Goal: Task Accomplishment & Management: Manage account settings

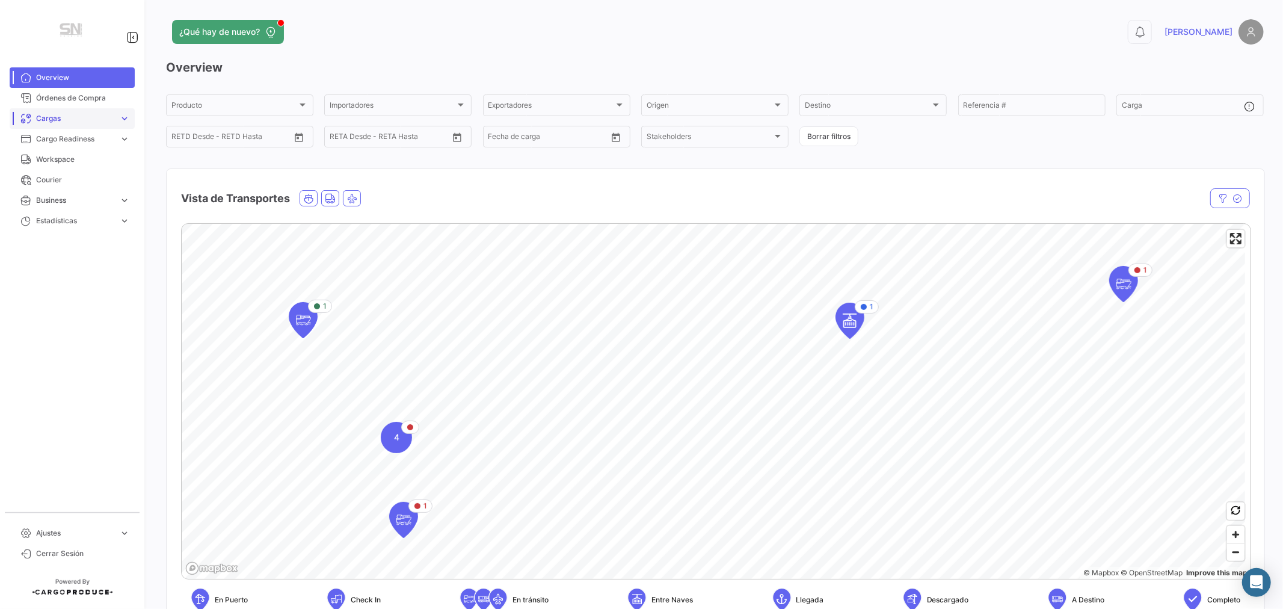
click at [54, 119] on span "Cargas" at bounding box center [75, 118] width 78 height 11
click at [67, 161] on span "Cargas Marítimas" at bounding box center [61, 164] width 61 height 11
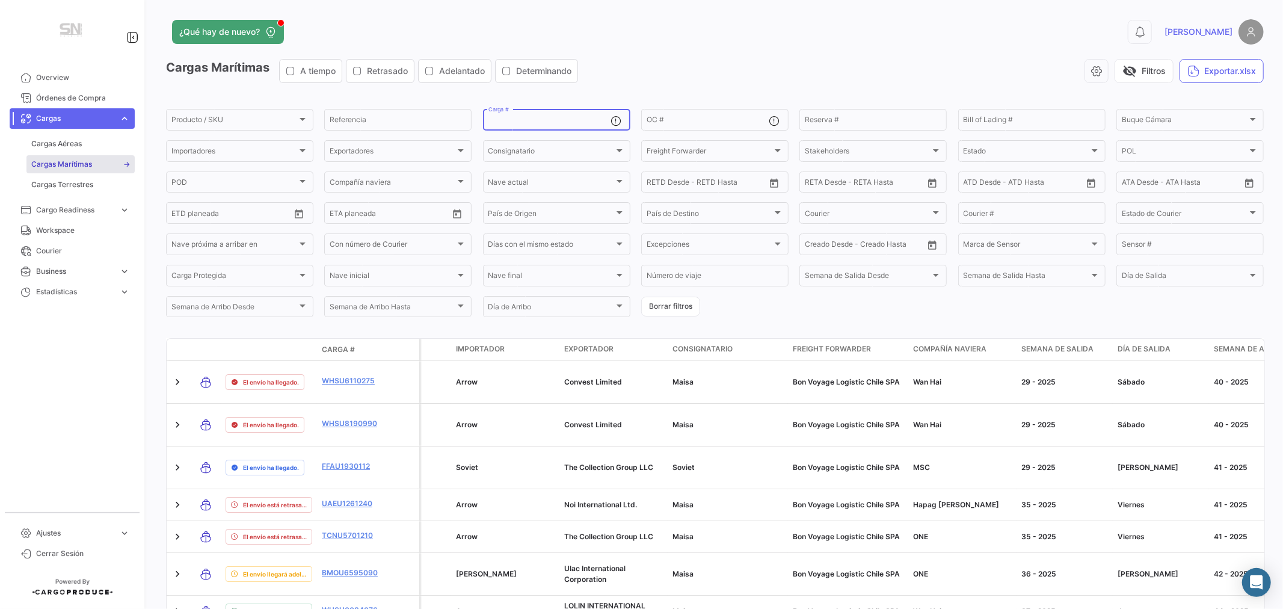
click at [517, 124] on input "Carga #" at bounding box center [549, 121] width 122 height 8
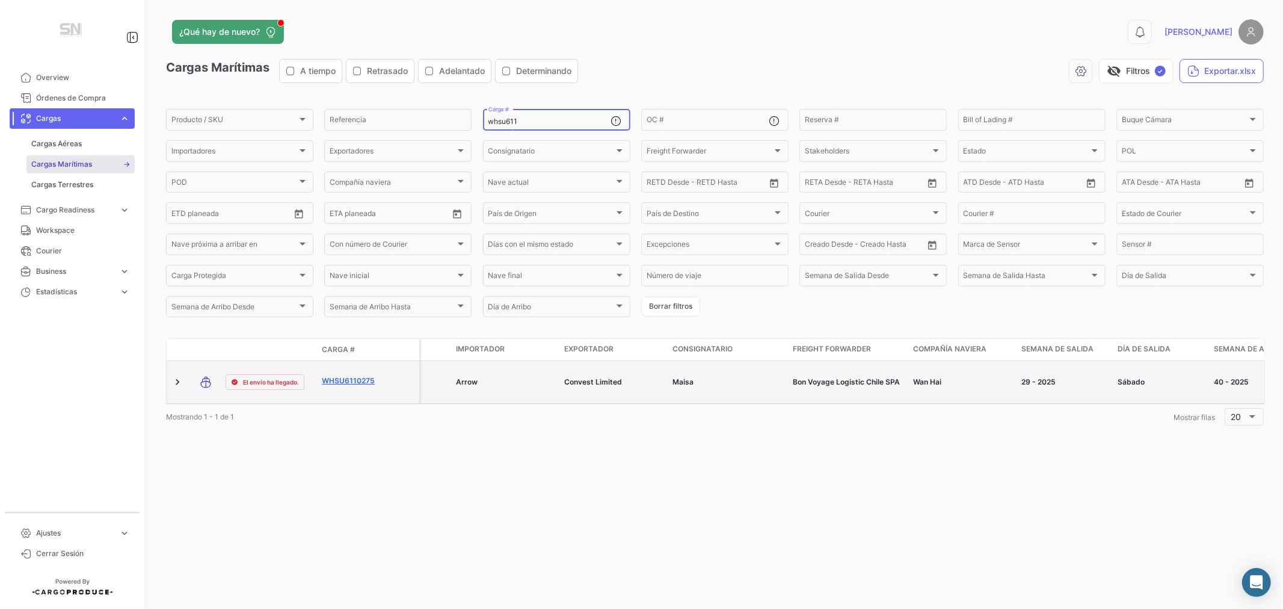
type input "whsu611"
click at [345, 380] on link "WHSU6110275" at bounding box center [353, 380] width 63 height 11
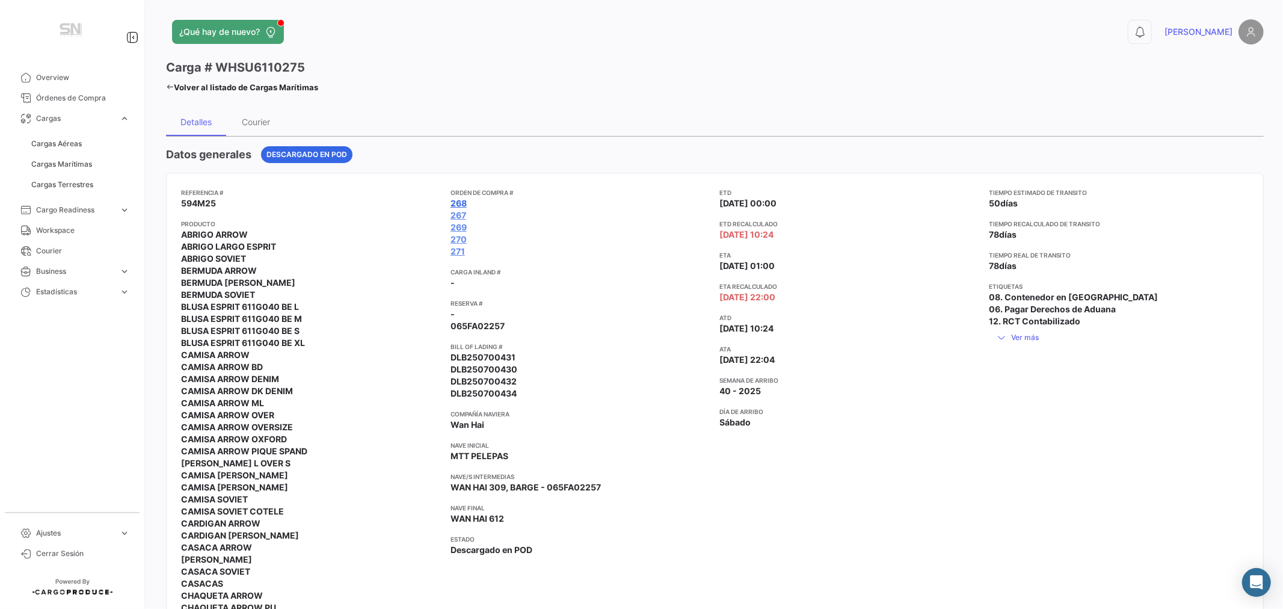
click at [462, 203] on link "268" at bounding box center [458, 203] width 16 height 12
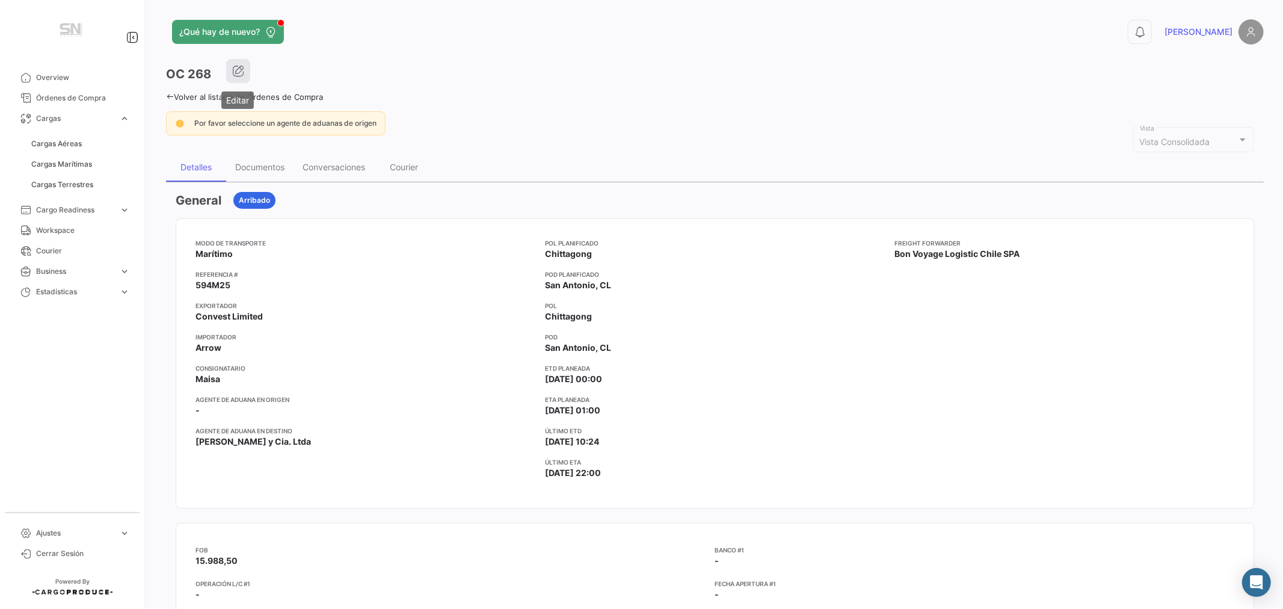
click at [242, 70] on icon "button" at bounding box center [238, 71] width 12 height 12
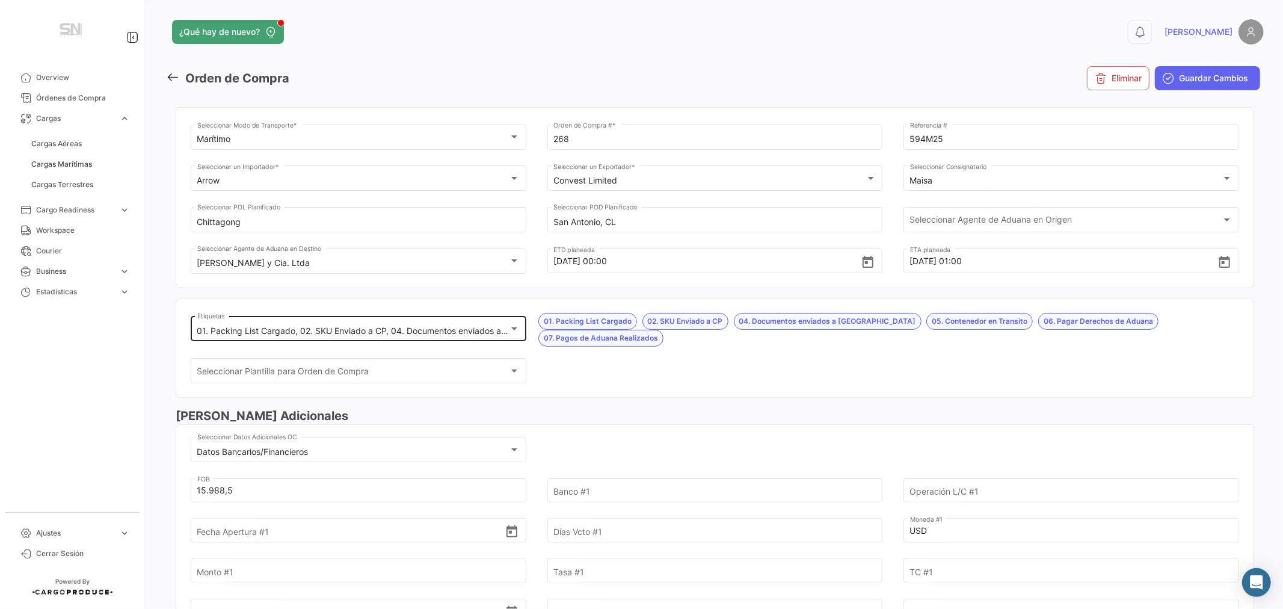
click at [313, 323] on div "01. Packing List Cargado, 02. SKU Enviado a CP, 04. Documentos enviados a [GEOG…" at bounding box center [358, 327] width 323 height 28
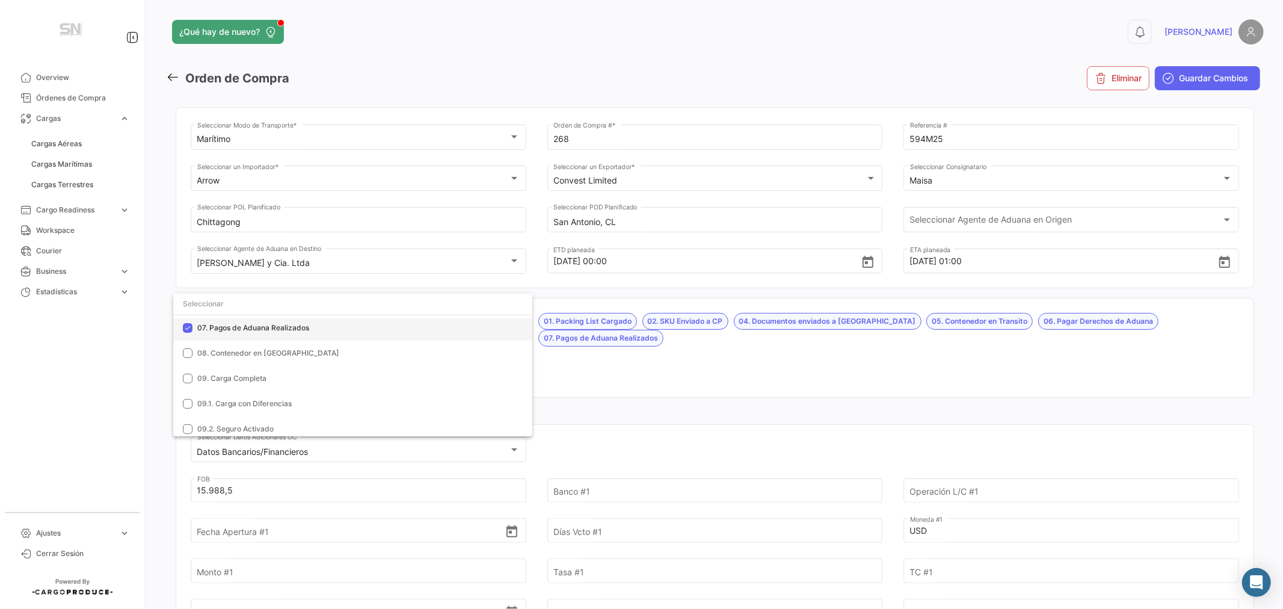
scroll to position [200, 0]
click at [263, 331] on span "08. Contenedor en [GEOGRAPHIC_DATA]" at bounding box center [268, 332] width 142 height 9
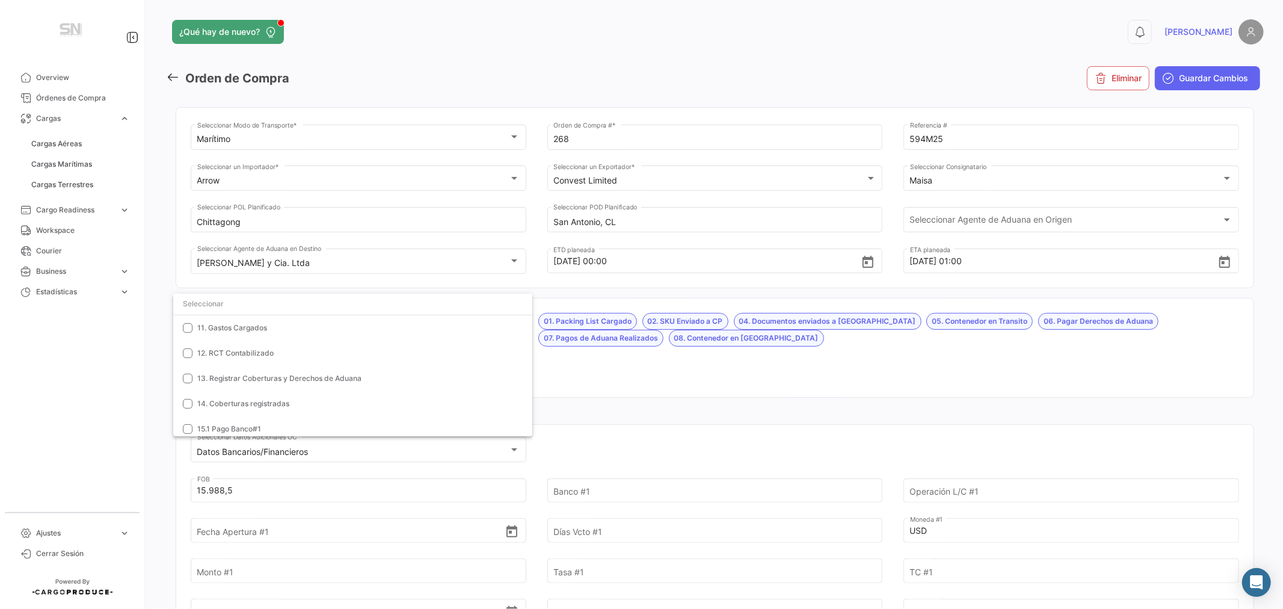
scroll to position [334, 0]
click at [236, 325] on span "10. RCT Ingresado" at bounding box center [228, 325] width 63 height 9
click at [684, 376] on div at bounding box center [641, 304] width 1283 height 609
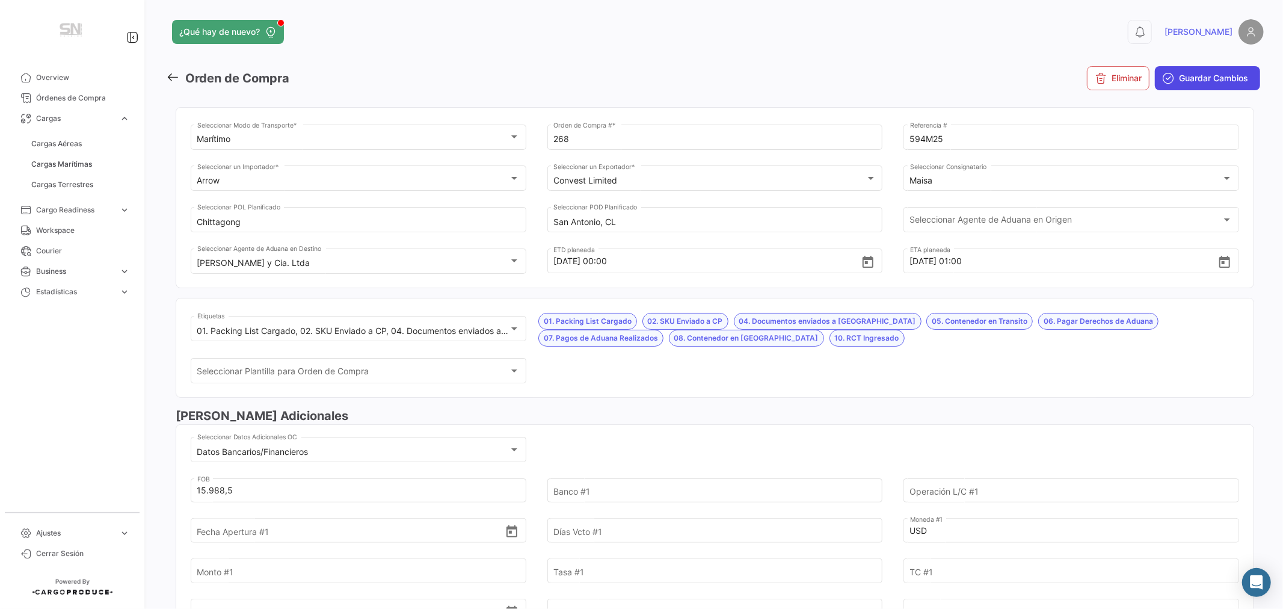
click at [1197, 75] on span "Guardar Cambios" at bounding box center [1213, 78] width 69 height 12
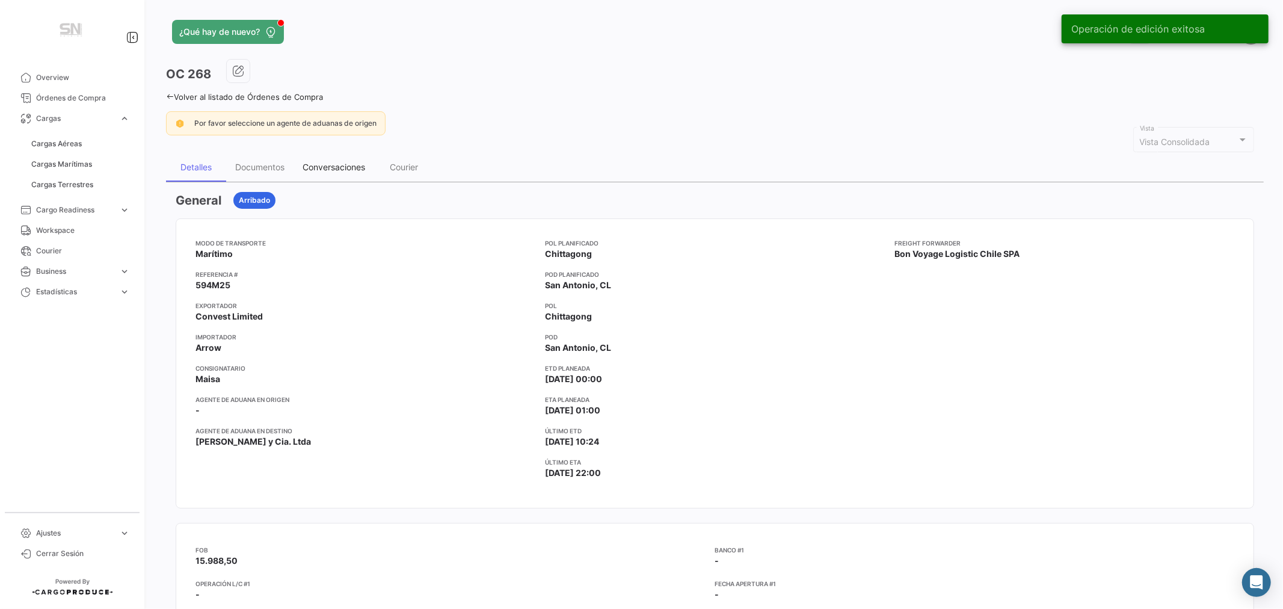
click at [316, 167] on div "Conversaciones" at bounding box center [334, 167] width 63 height 10
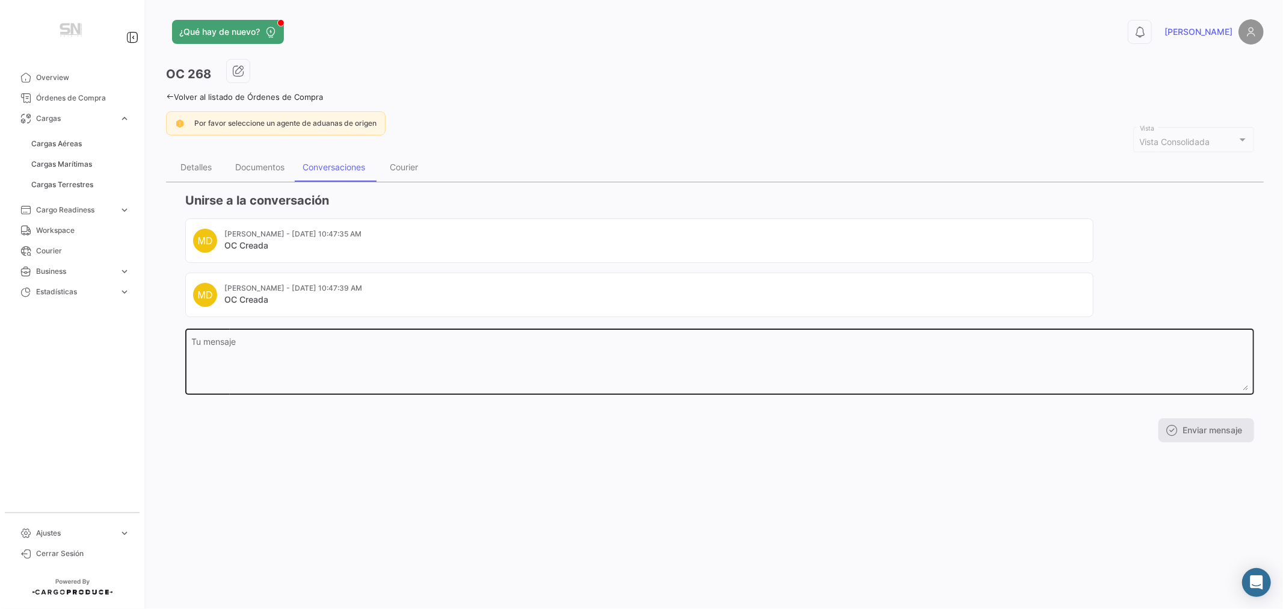
click at [249, 343] on textarea "Tu mensaje" at bounding box center [720, 363] width 1056 height 53
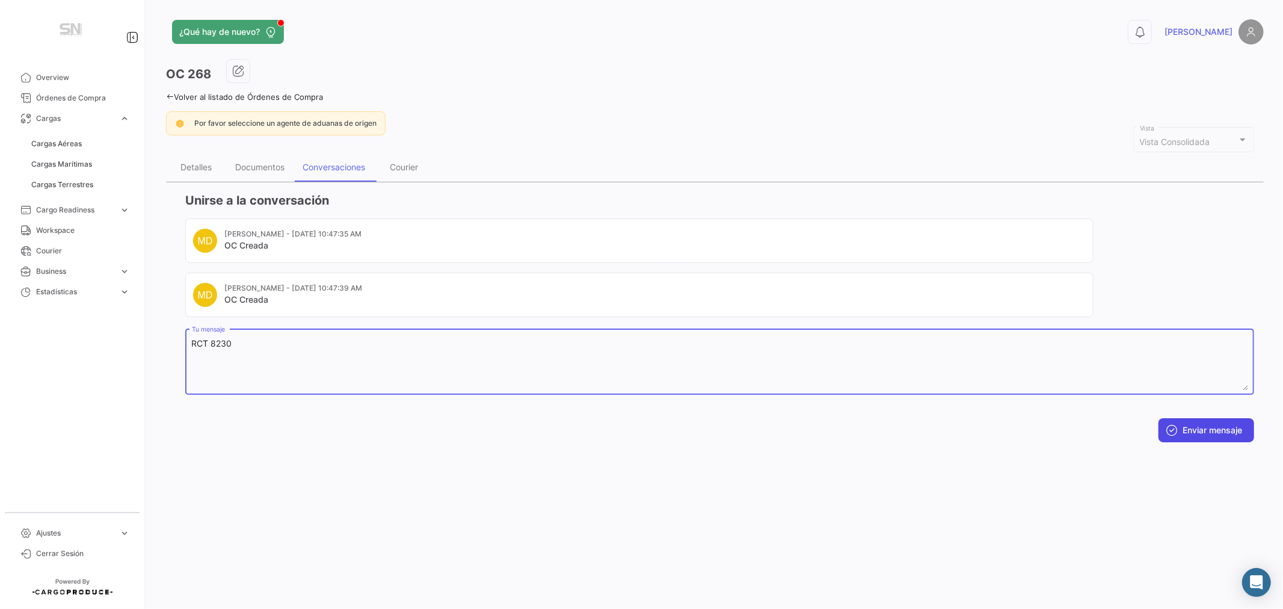
type textarea "RCT 8230"
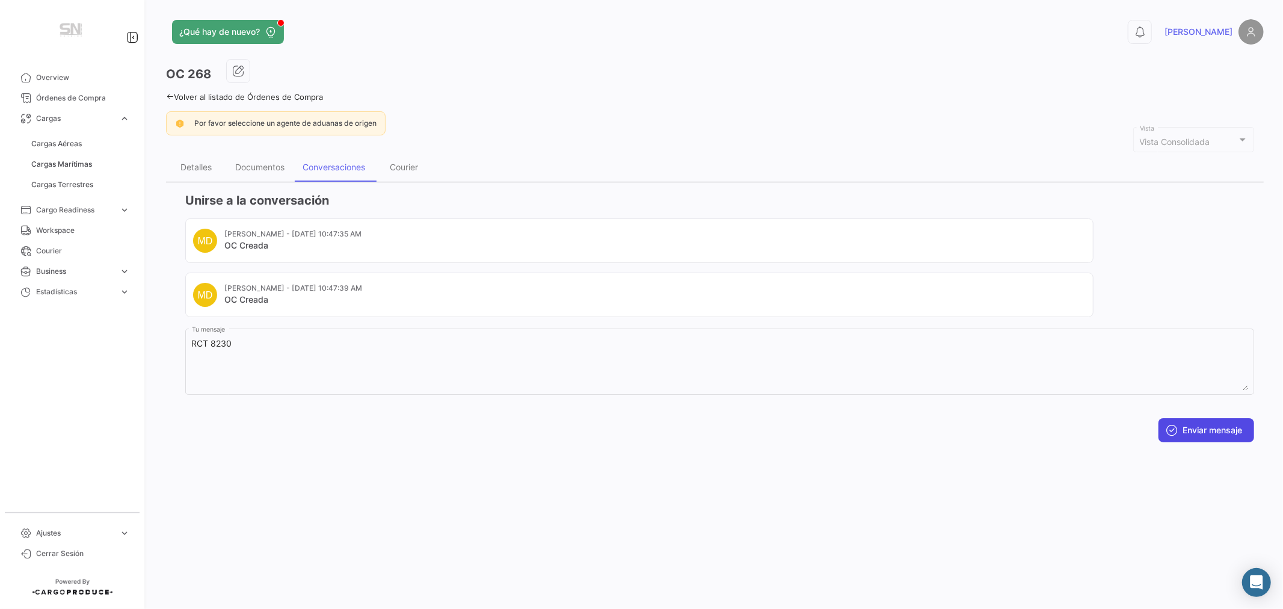
click at [1203, 428] on button "Enviar mensaje" at bounding box center [1206, 430] width 96 height 24
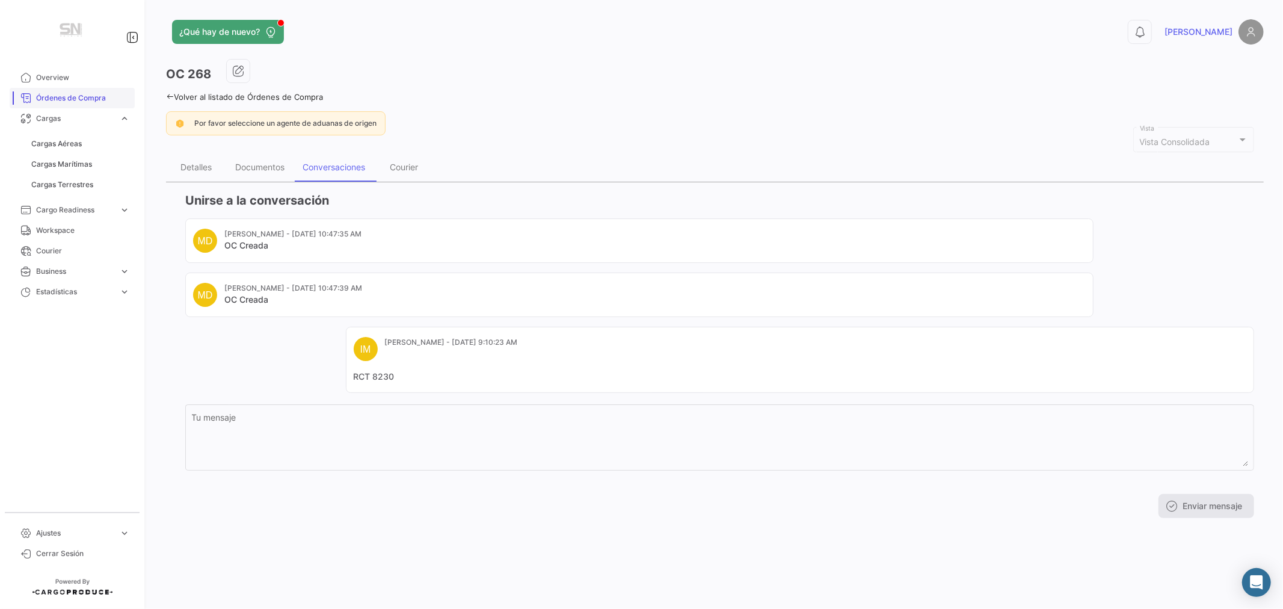
click at [51, 95] on span "Órdenes de Compra" at bounding box center [83, 98] width 94 height 11
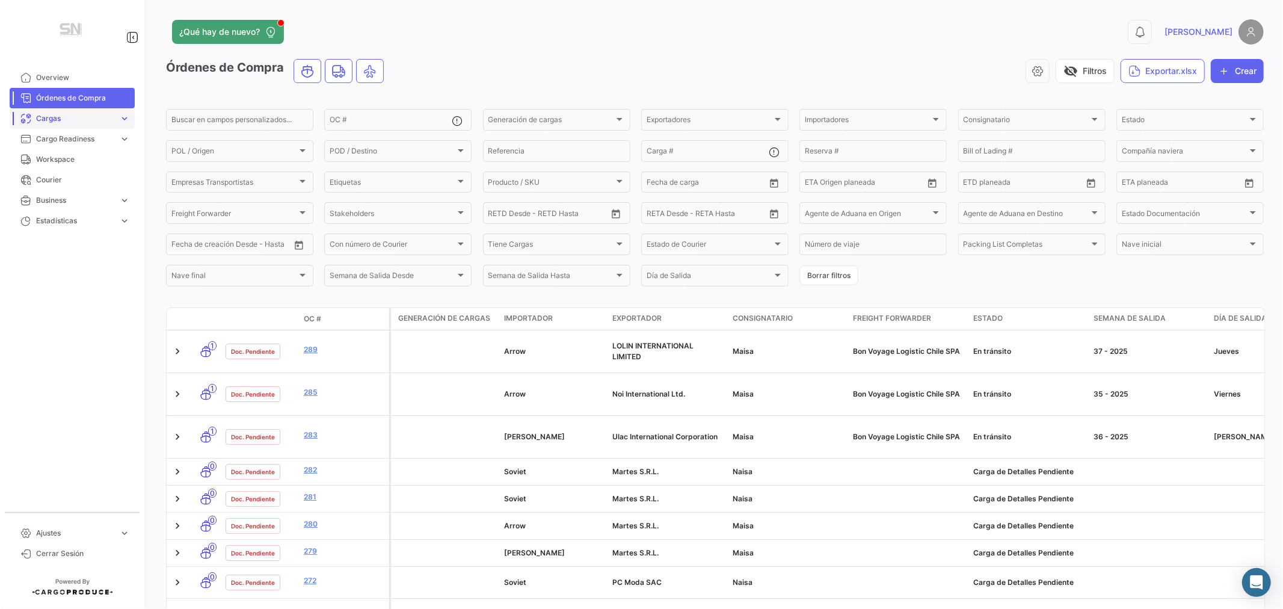
click at [54, 115] on span "Cargas" at bounding box center [75, 118] width 78 height 11
click at [58, 165] on span "Cargas Marítimas" at bounding box center [61, 164] width 61 height 11
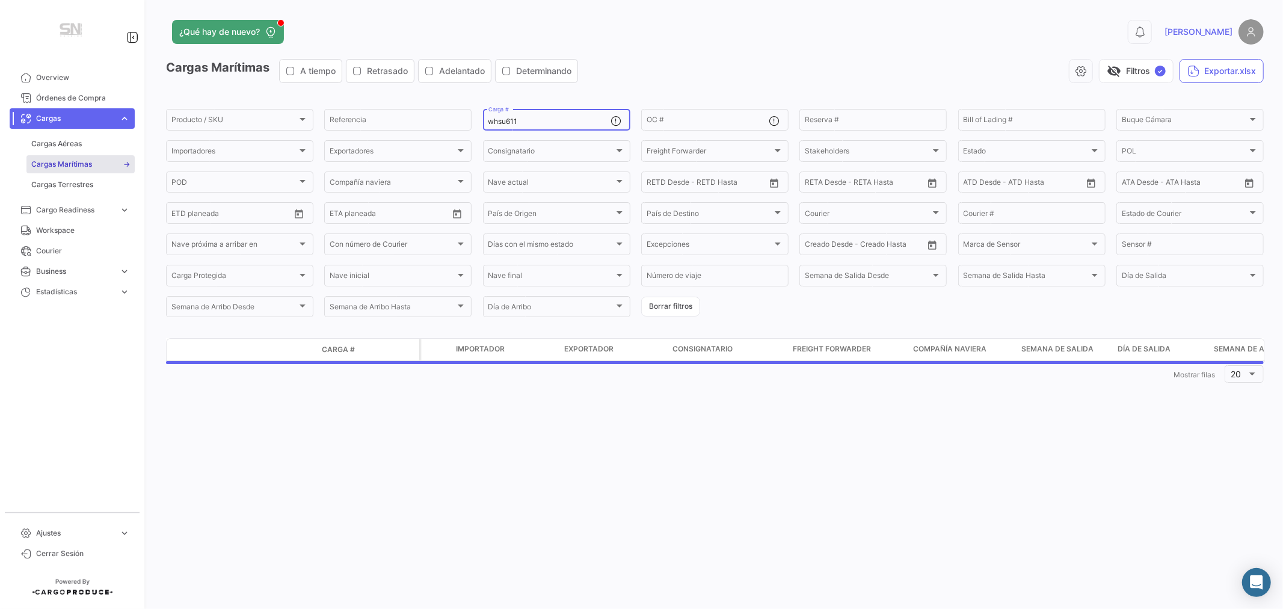
click at [547, 113] on div "whsu611 Carga #" at bounding box center [549, 118] width 122 height 23
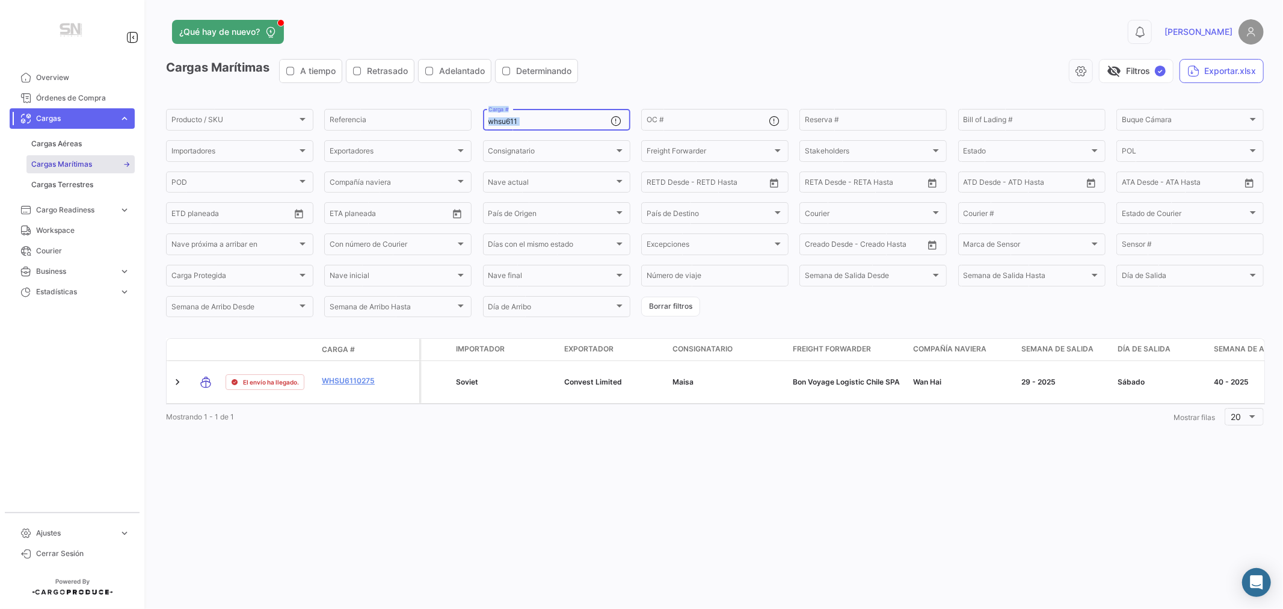
click at [546, 114] on div "whsu611 Carga #" at bounding box center [549, 118] width 122 height 23
click at [546, 113] on div "whsu611 Carga #" at bounding box center [549, 118] width 122 height 23
click at [527, 121] on input "whsu611" at bounding box center [549, 121] width 122 height 8
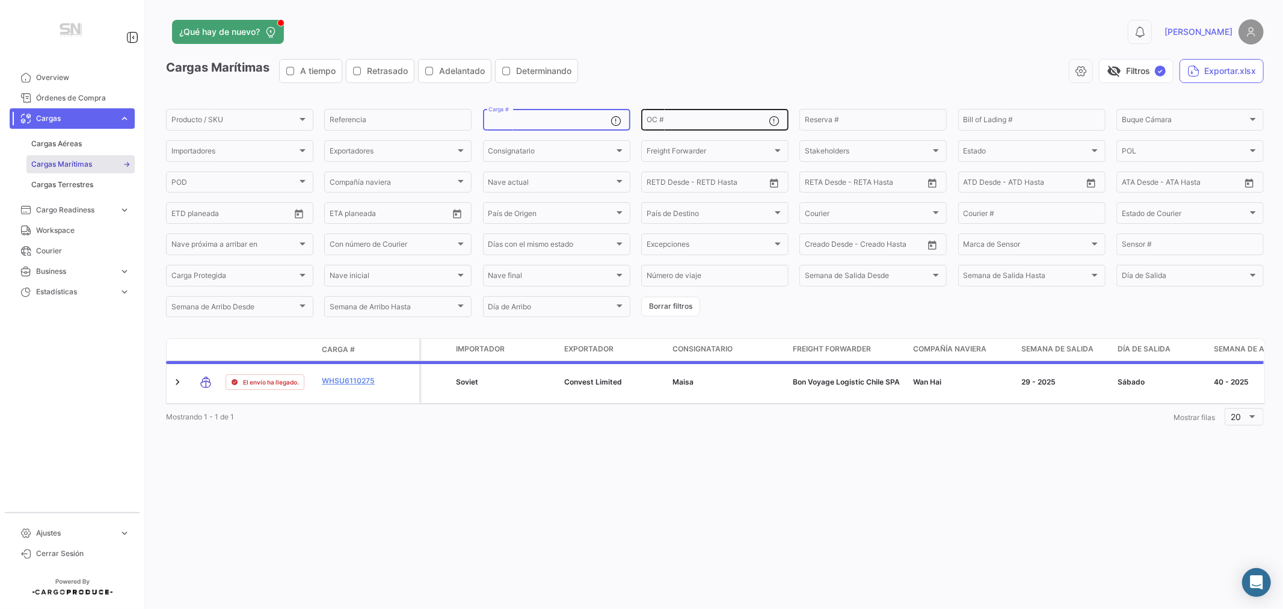
click at [708, 115] on div "OC #" at bounding box center [708, 118] width 122 height 23
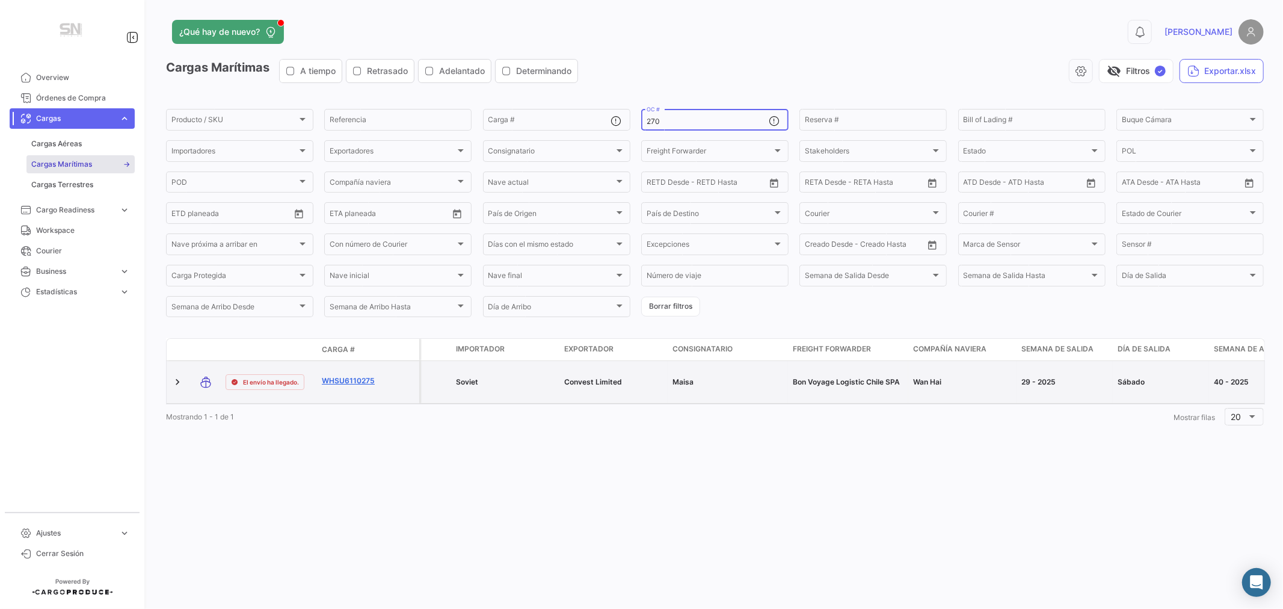
type input "270"
click at [355, 382] on link "WHSU6110275" at bounding box center [353, 380] width 63 height 11
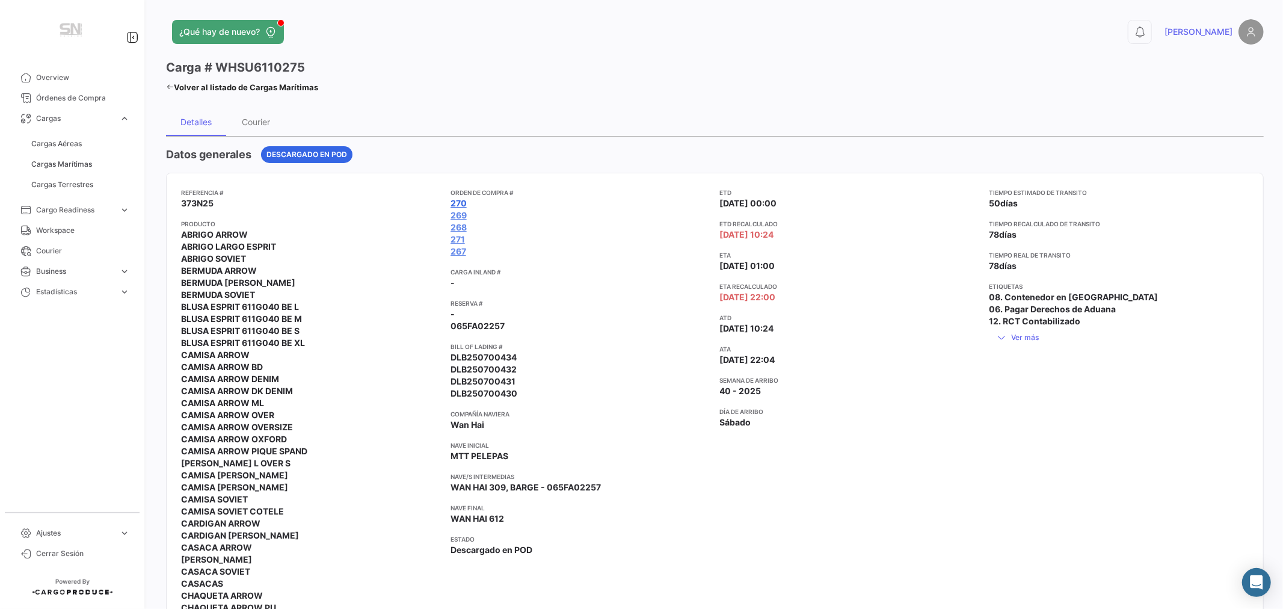
click at [458, 201] on link "270" at bounding box center [458, 203] width 16 height 12
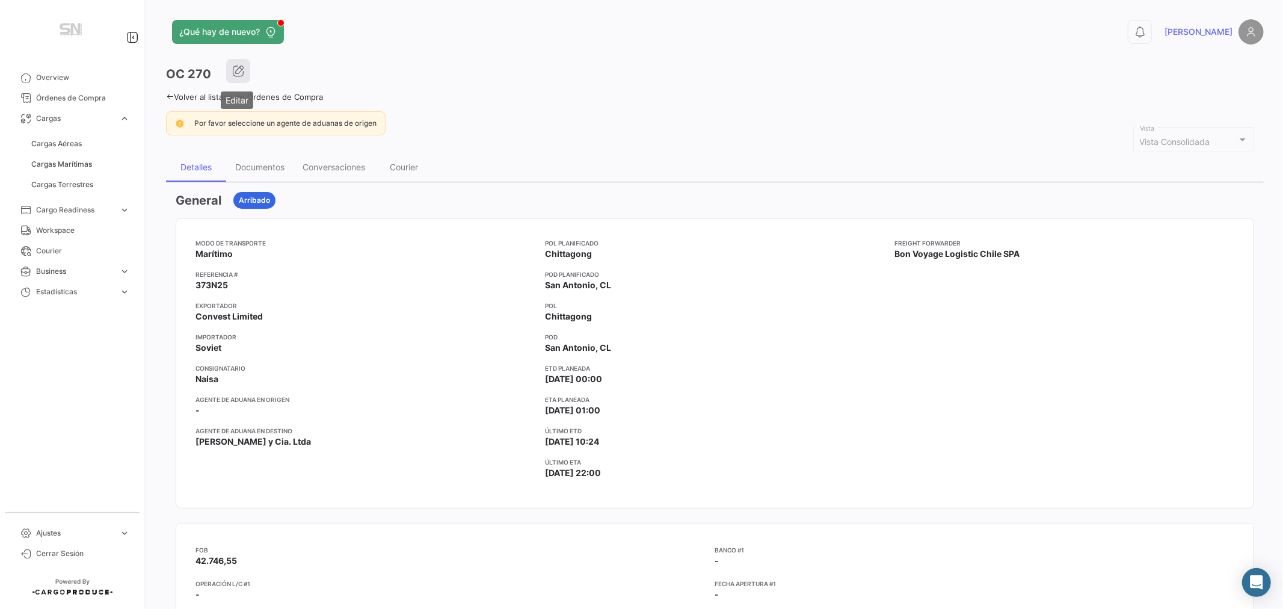
click at [236, 72] on icon "button" at bounding box center [238, 71] width 12 height 12
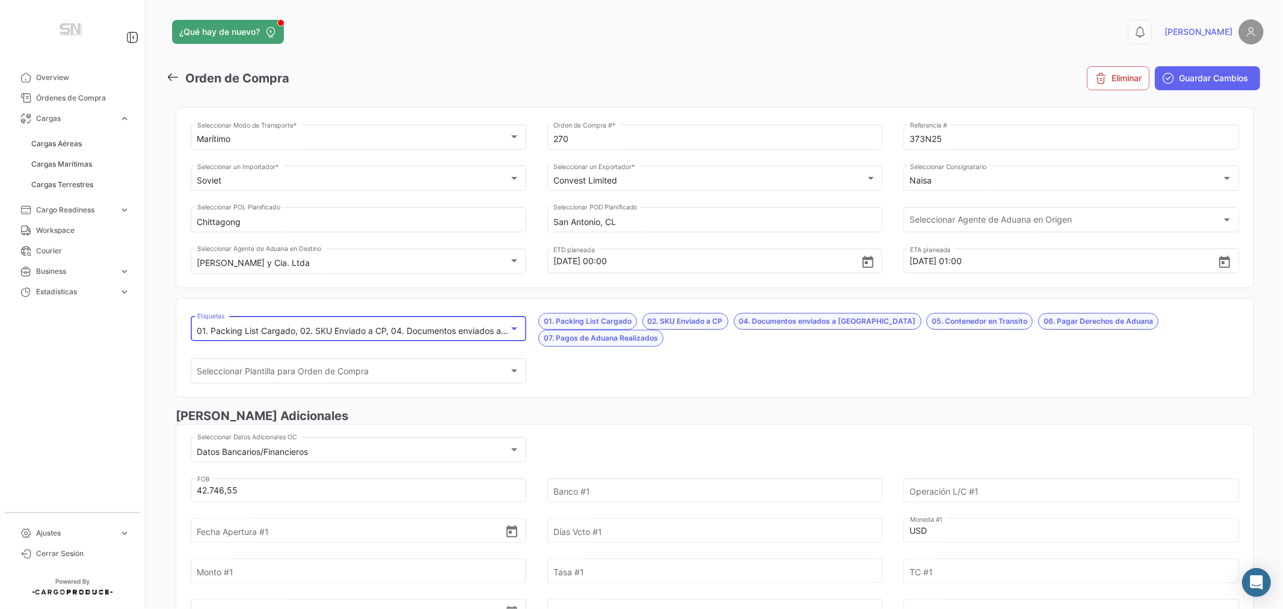
click at [349, 327] on mat-select-trigger "01. Packing List Cargado, 02. SKU Enviado a CP, 04. Documentos enviados a [GEOG…" at bounding box center [598, 330] width 802 height 10
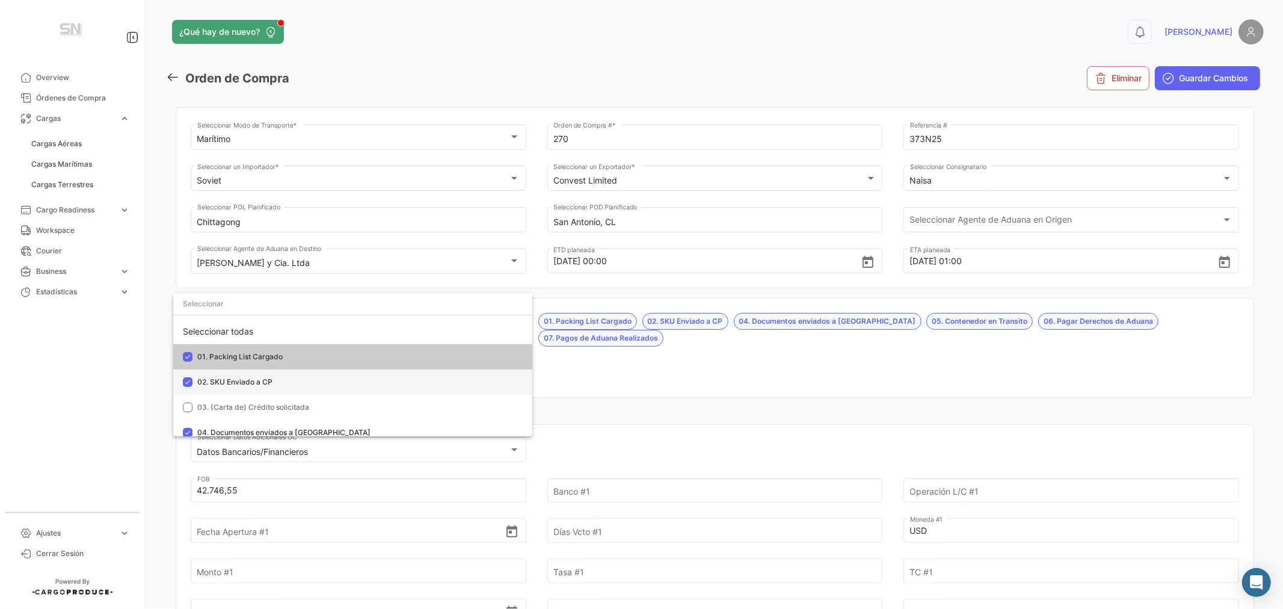
scroll to position [134, 0]
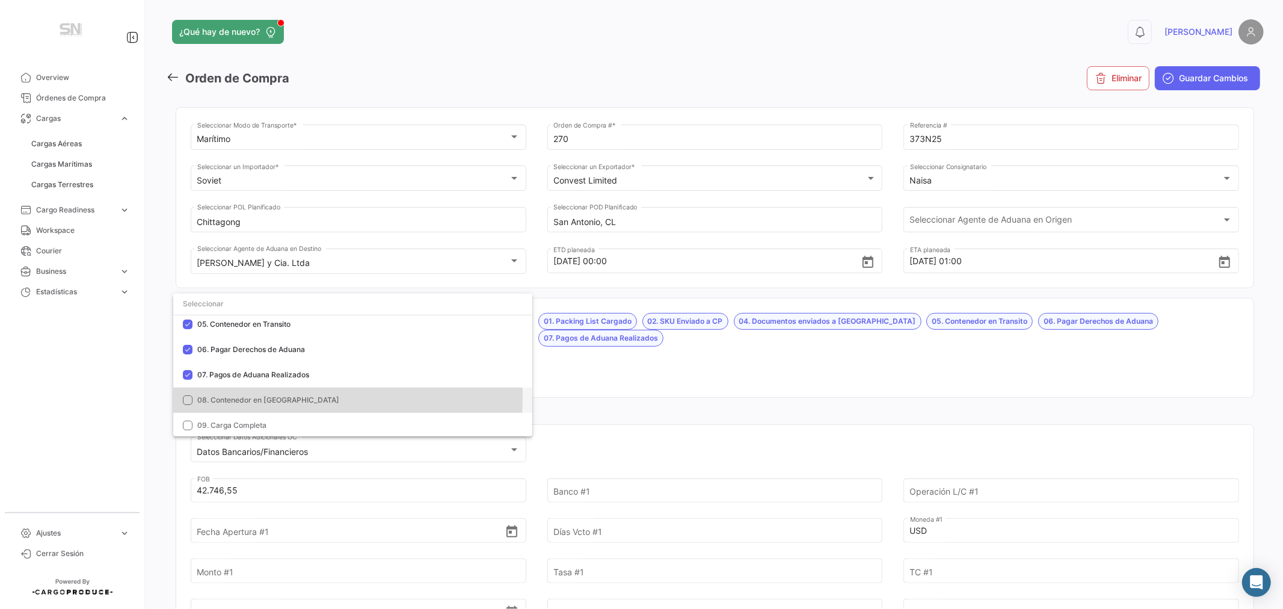
click at [269, 397] on span "08. Contenedor en [GEOGRAPHIC_DATA]" at bounding box center [268, 399] width 142 height 9
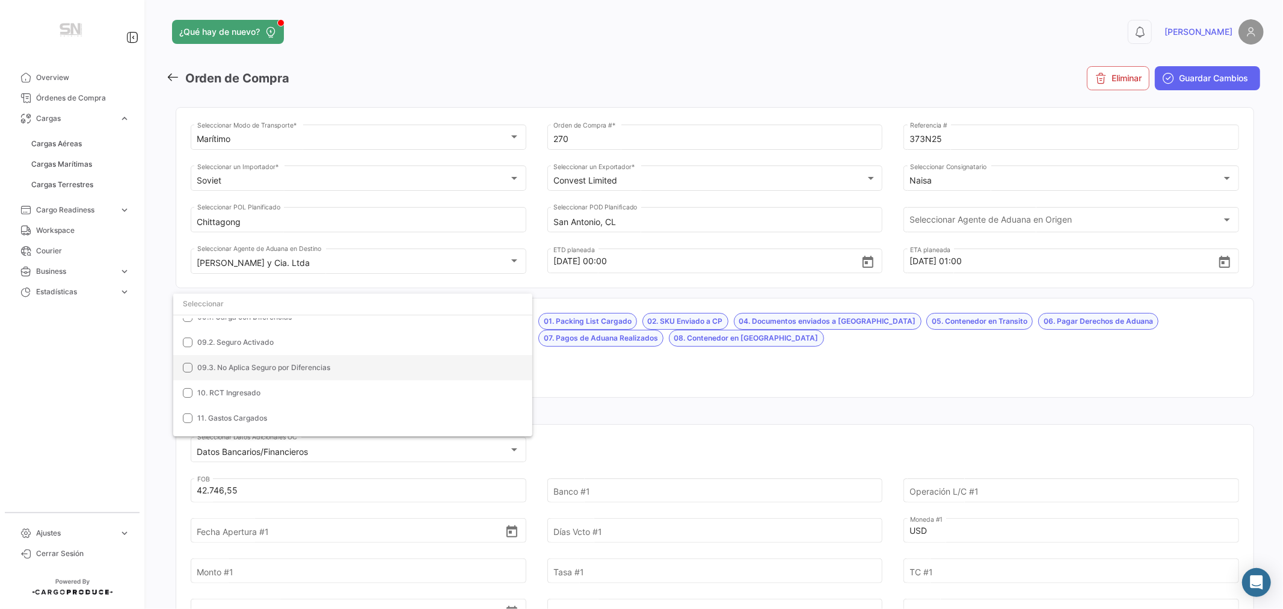
scroll to position [200, 0]
click at [253, 359] on span "09. Carga Completa" at bounding box center [231, 358] width 69 height 9
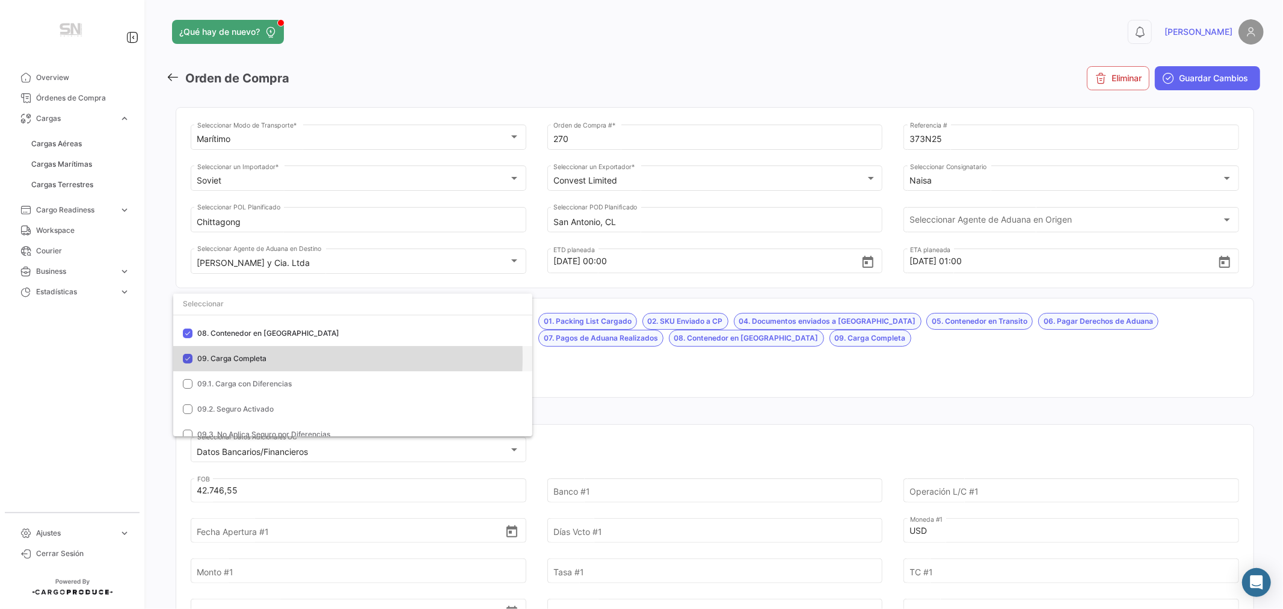
click at [251, 357] on span "09. Carga Completa" at bounding box center [231, 358] width 69 height 9
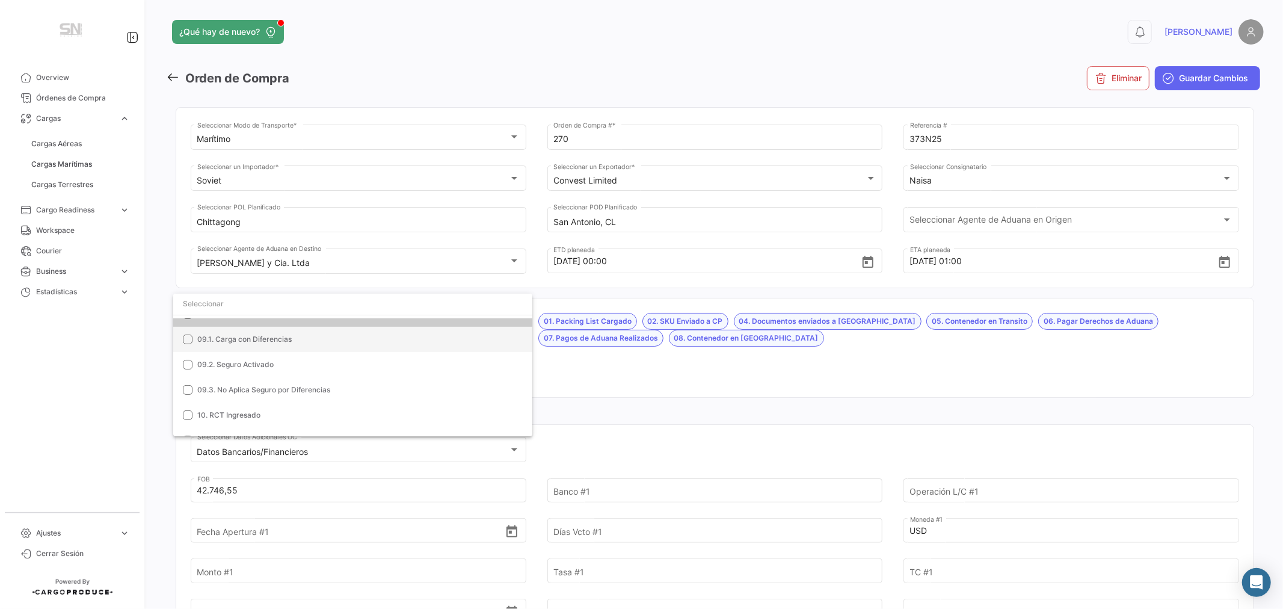
scroll to position [267, 0]
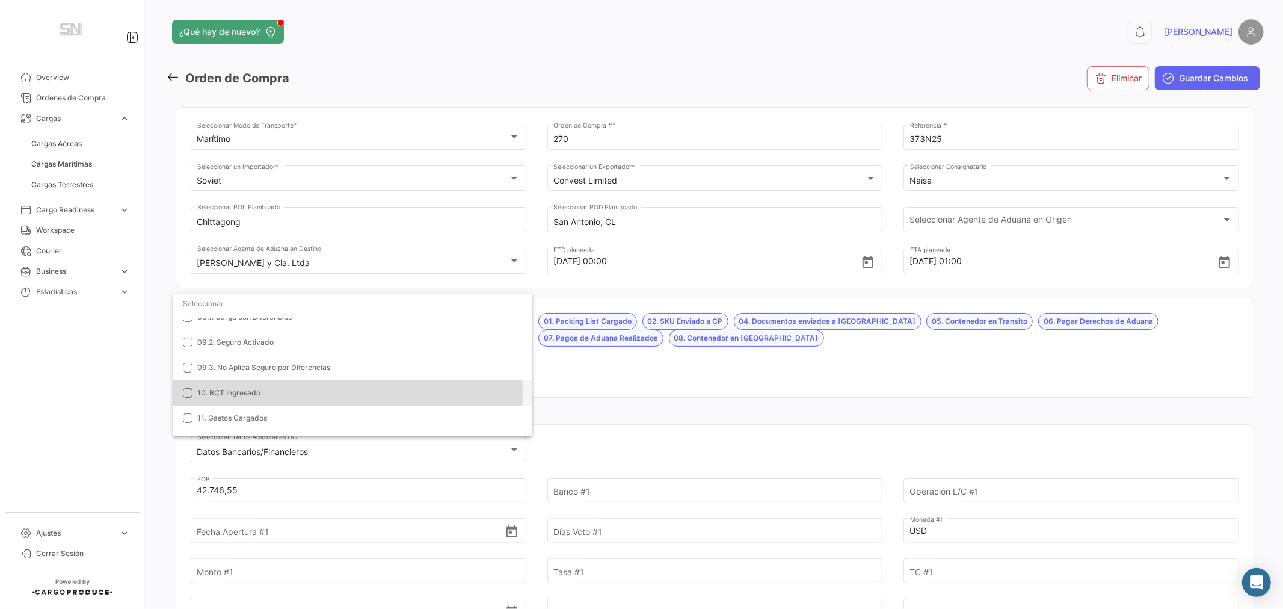
click at [242, 393] on span "10. RCT Ingresado" at bounding box center [228, 392] width 63 height 9
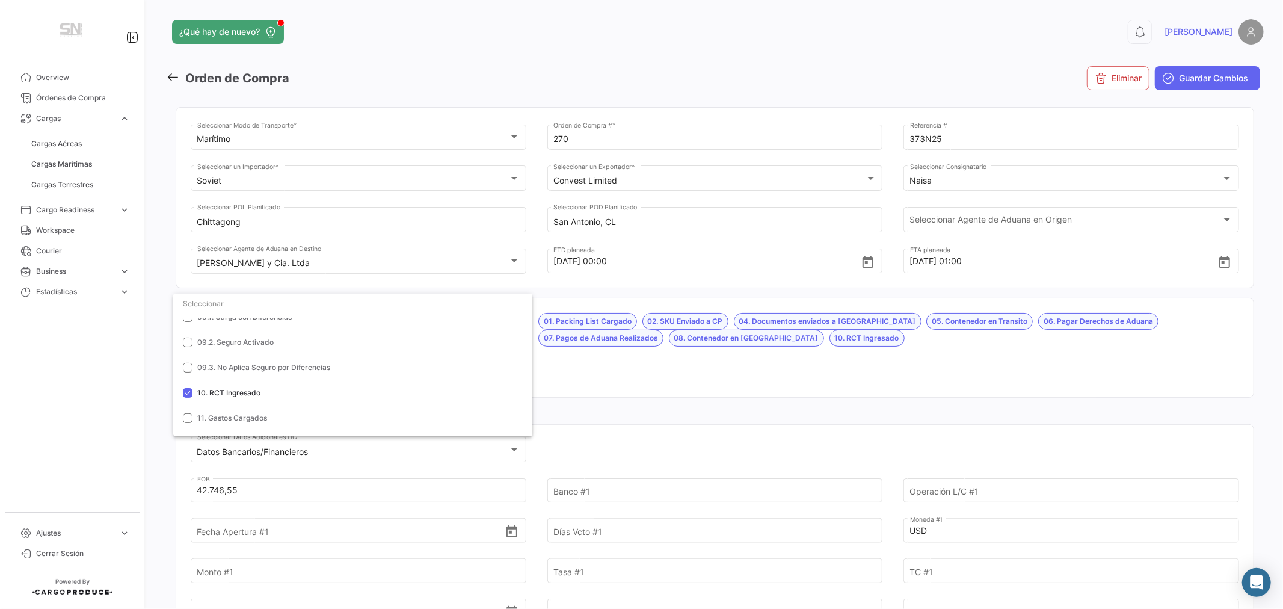
click at [760, 365] on div at bounding box center [641, 304] width 1283 height 609
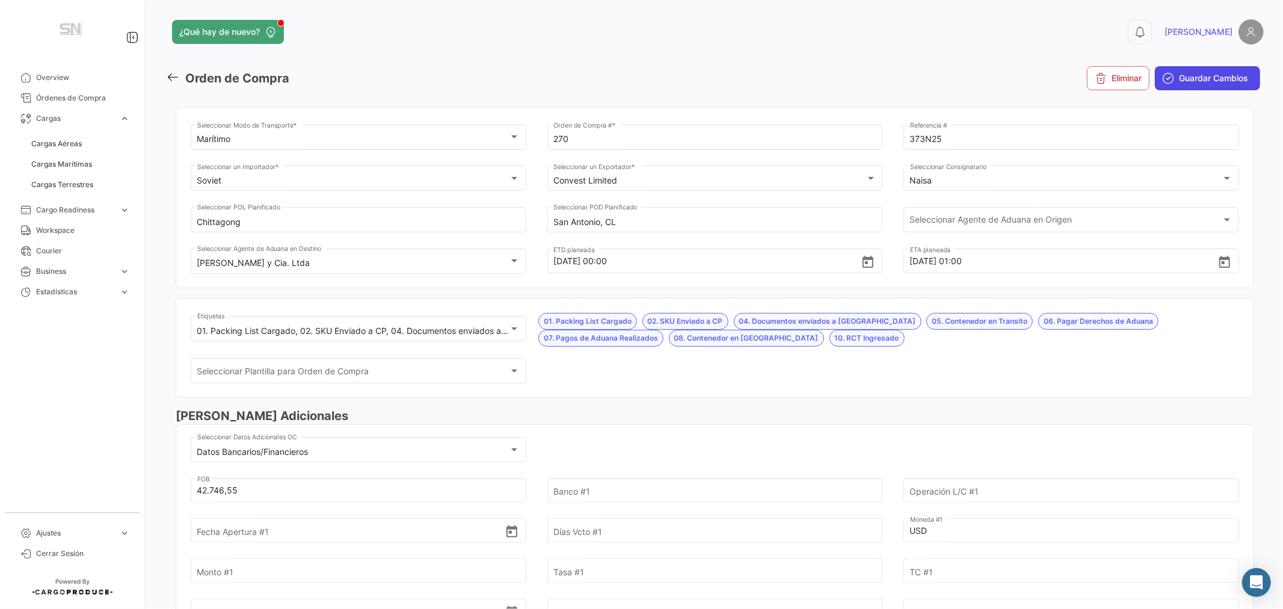
click at [1203, 75] on span "Guardar Cambios" at bounding box center [1213, 78] width 69 height 12
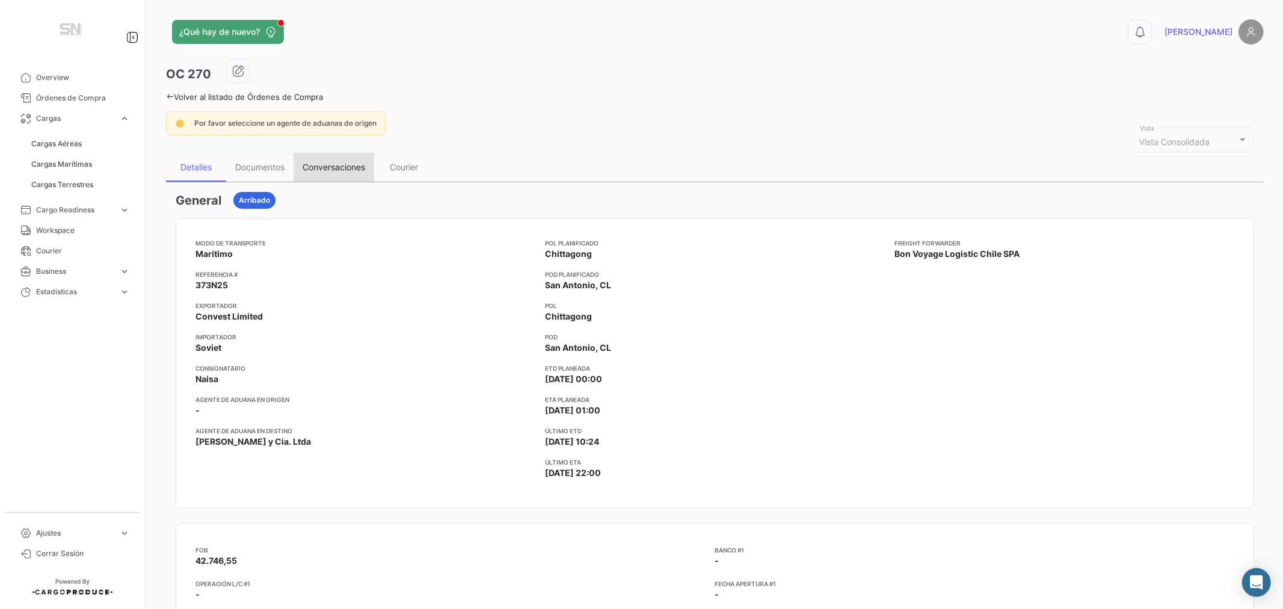
click at [325, 166] on div "Conversaciones" at bounding box center [334, 167] width 63 height 10
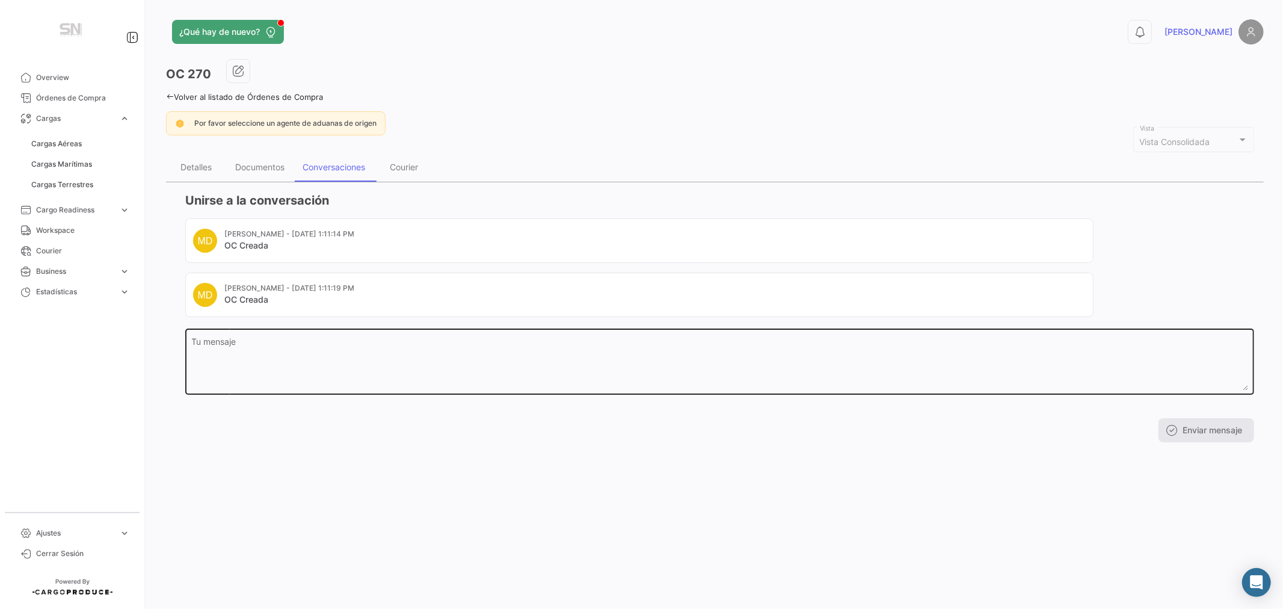
click at [253, 353] on textarea "Tu mensaje" at bounding box center [720, 363] width 1056 height 53
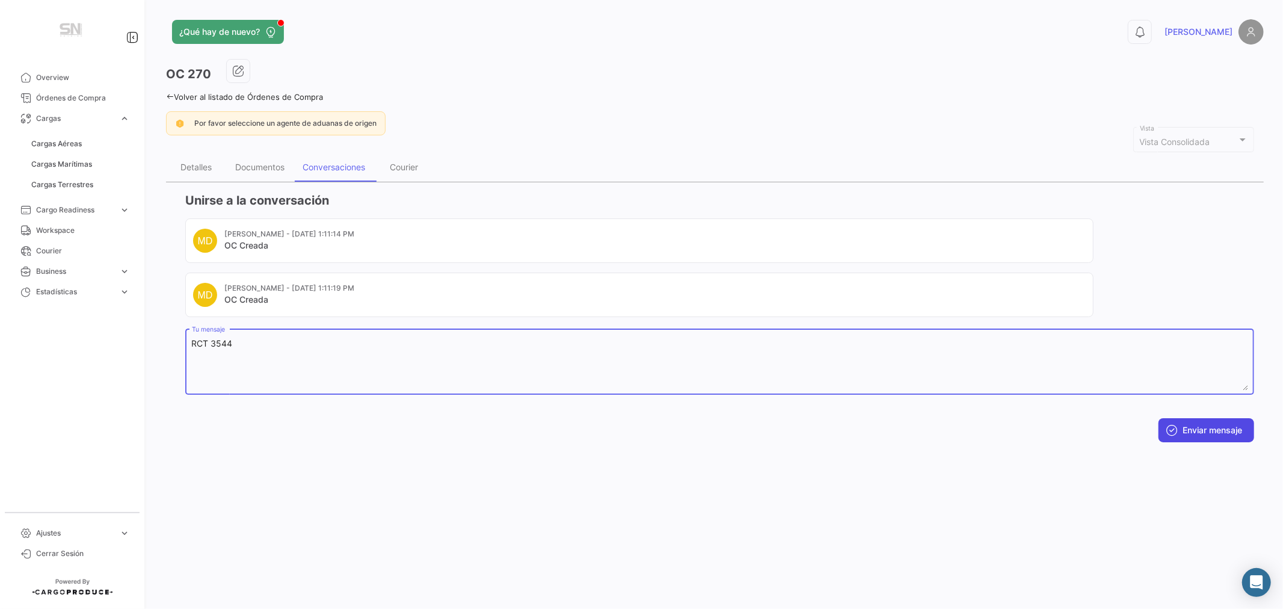
type textarea "RCT 3544"
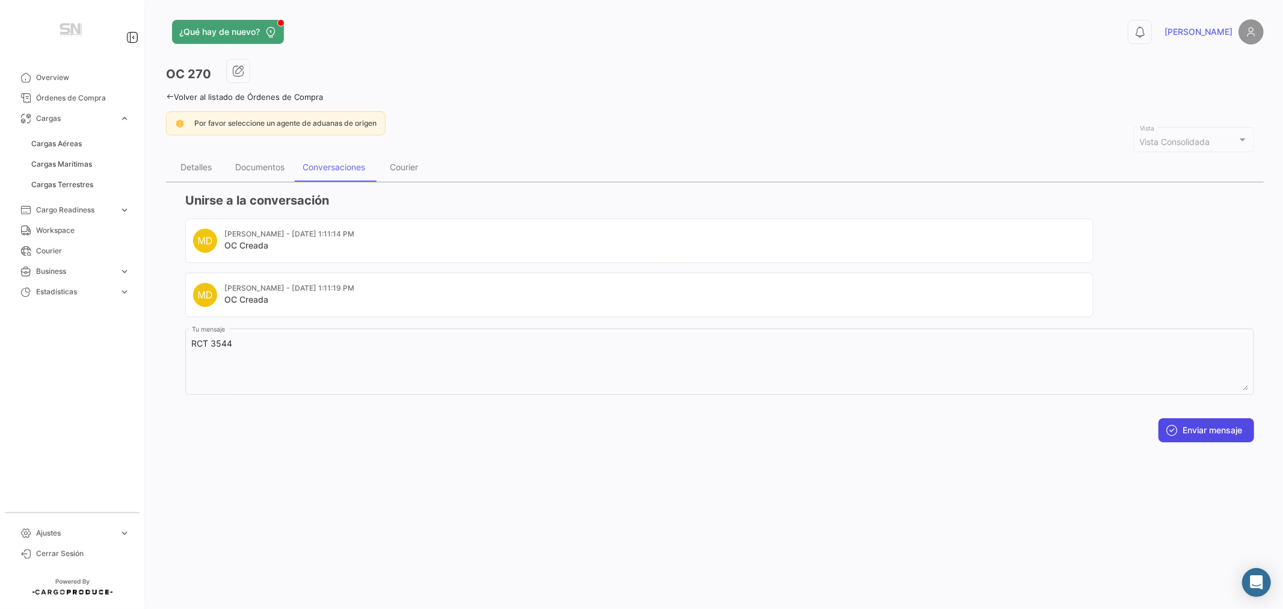
click at [1201, 429] on button "Enviar mensaje" at bounding box center [1206, 430] width 96 height 24
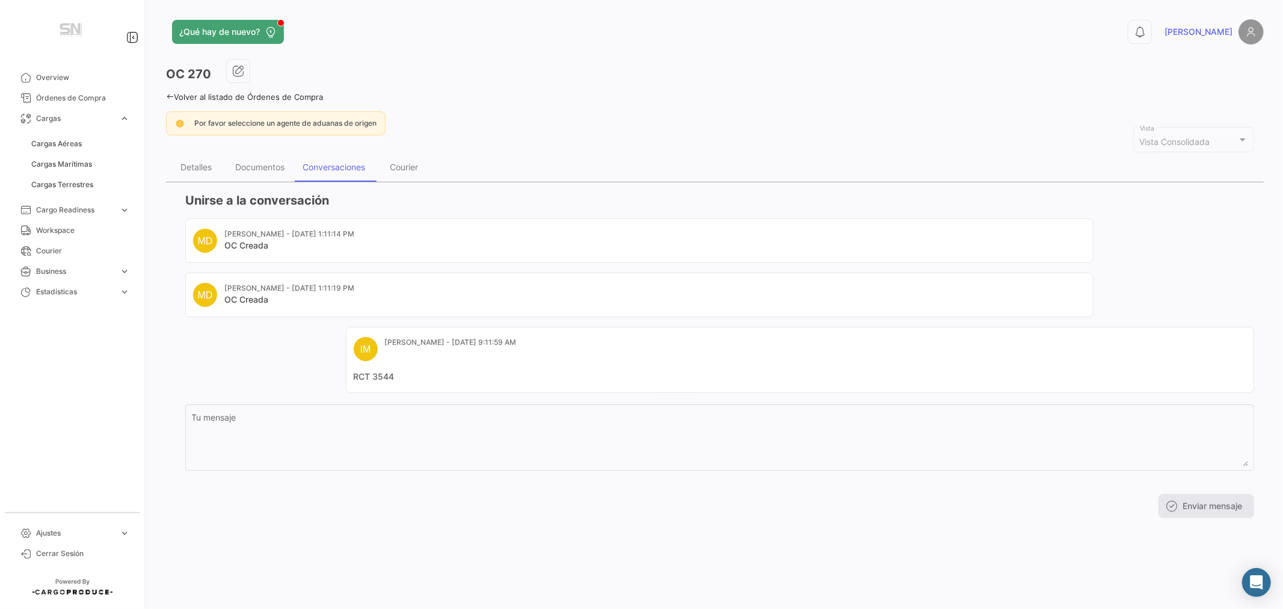
click at [171, 94] on icon at bounding box center [170, 97] width 8 height 8
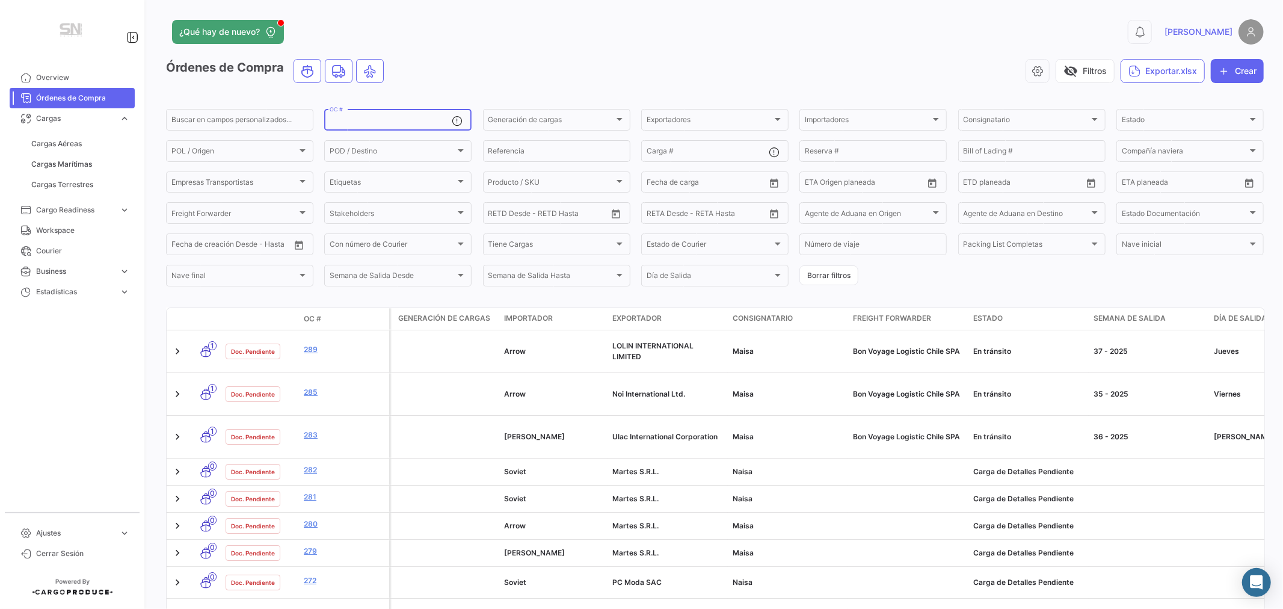
click at [401, 118] on input "OC #" at bounding box center [391, 121] width 122 height 8
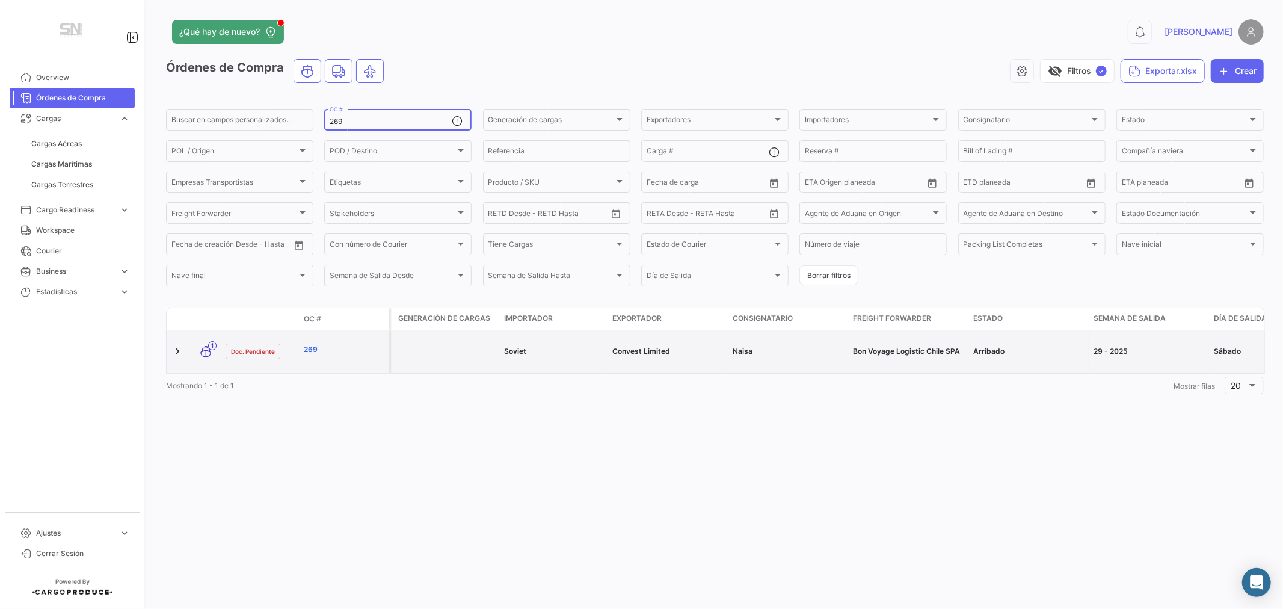
type input "269"
click at [309, 347] on link "269" at bounding box center [344, 349] width 81 height 11
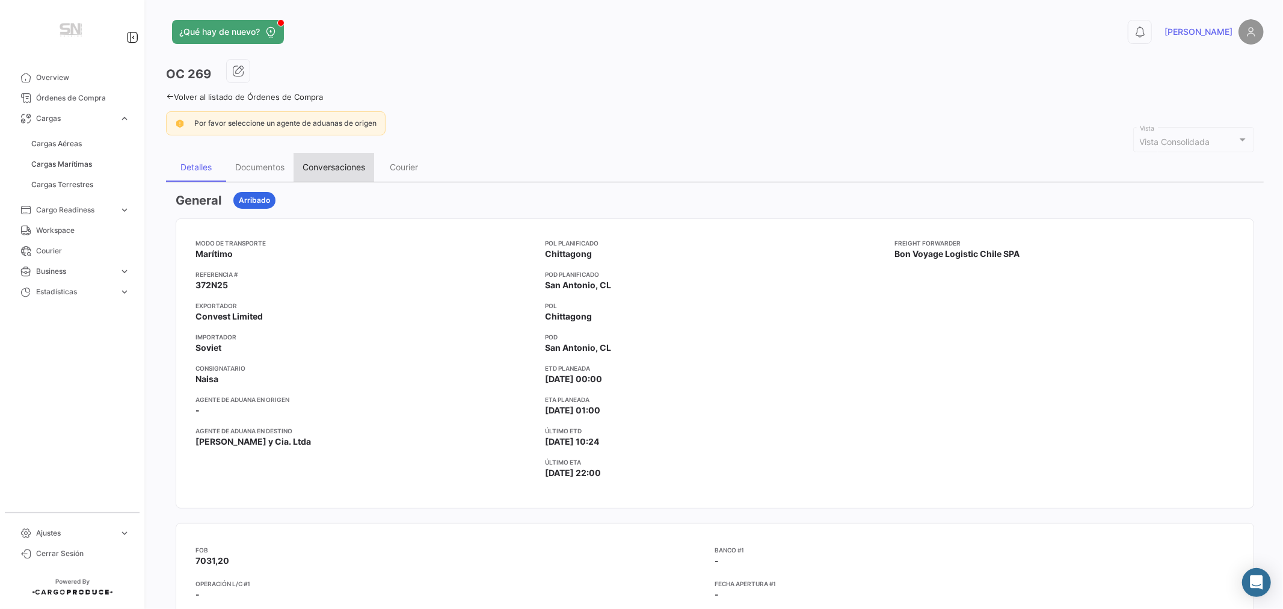
click at [324, 169] on div "Conversaciones" at bounding box center [334, 167] width 63 height 10
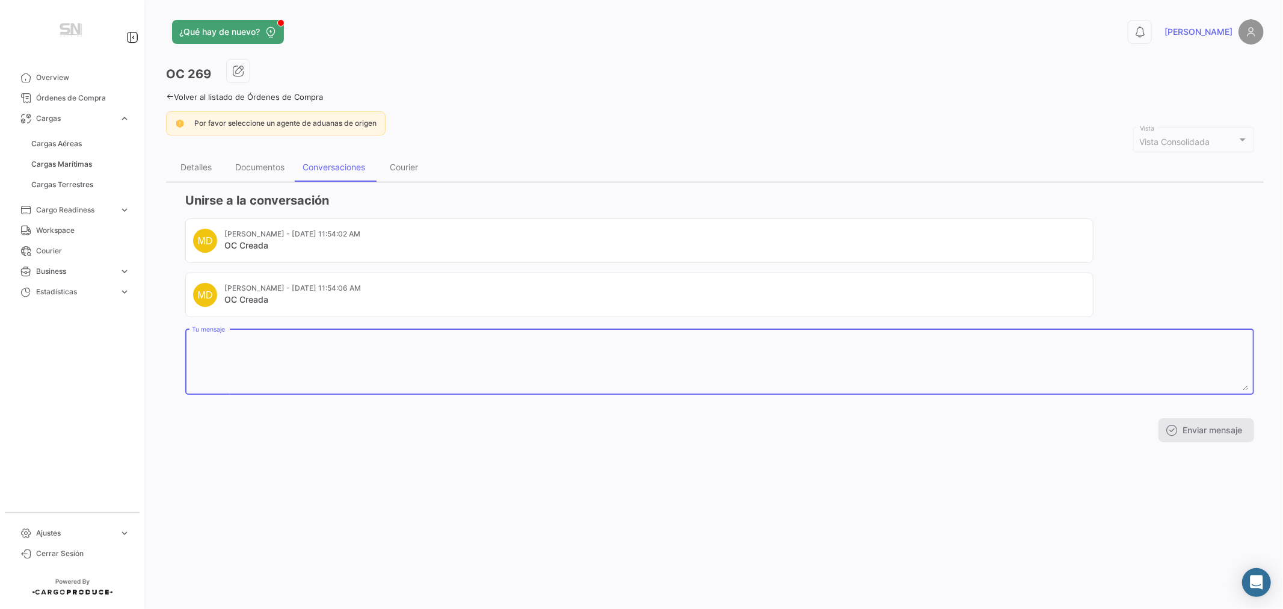
click at [287, 349] on textarea "Tu mensaje" at bounding box center [720, 363] width 1056 height 53
type textarea "RCT 3545"
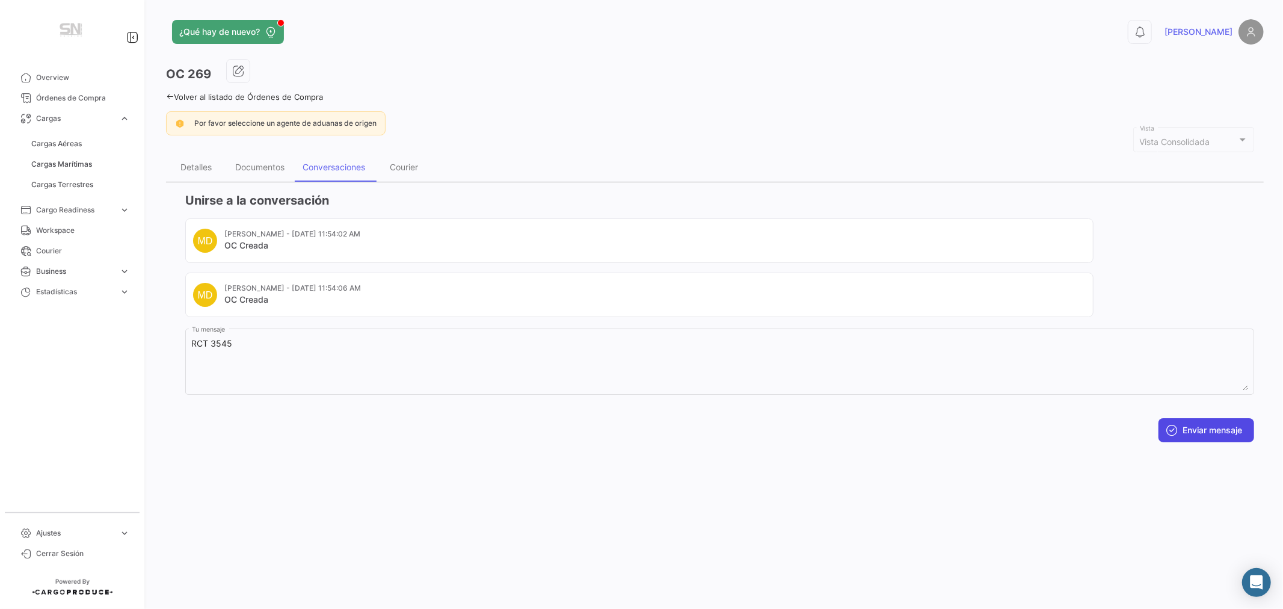
click at [1211, 433] on button "Enviar mensaje" at bounding box center [1206, 430] width 96 height 24
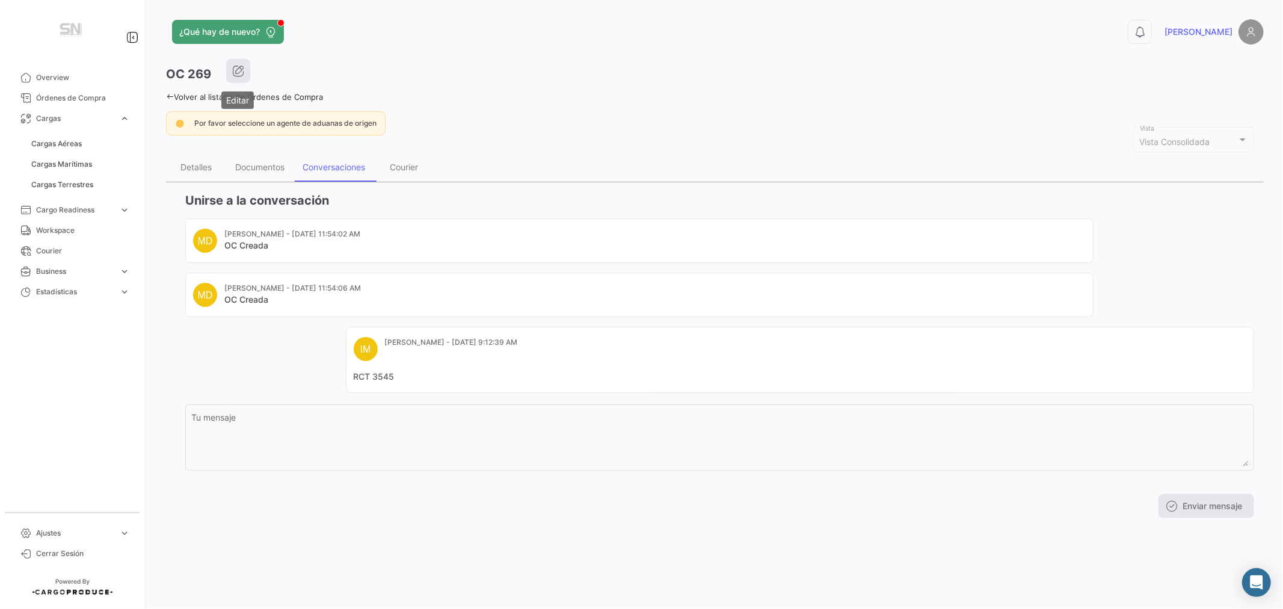
click at [233, 68] on icon "button" at bounding box center [238, 71] width 12 height 12
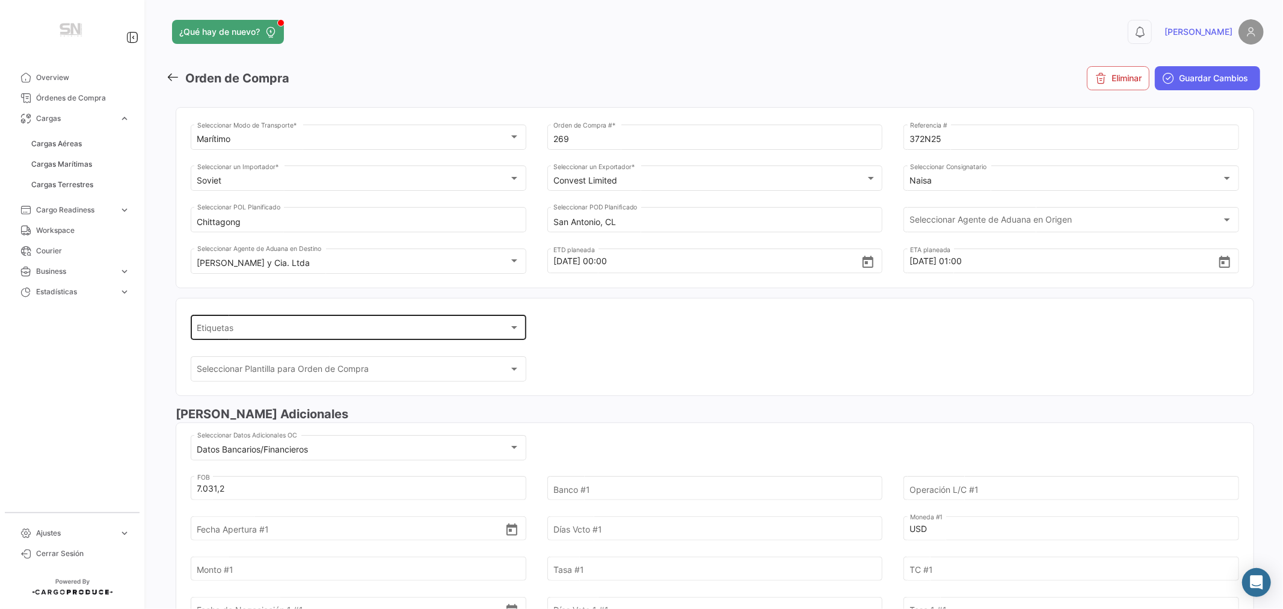
click at [266, 325] on div "Etiquetas Etiquetas" at bounding box center [358, 327] width 323 height 28
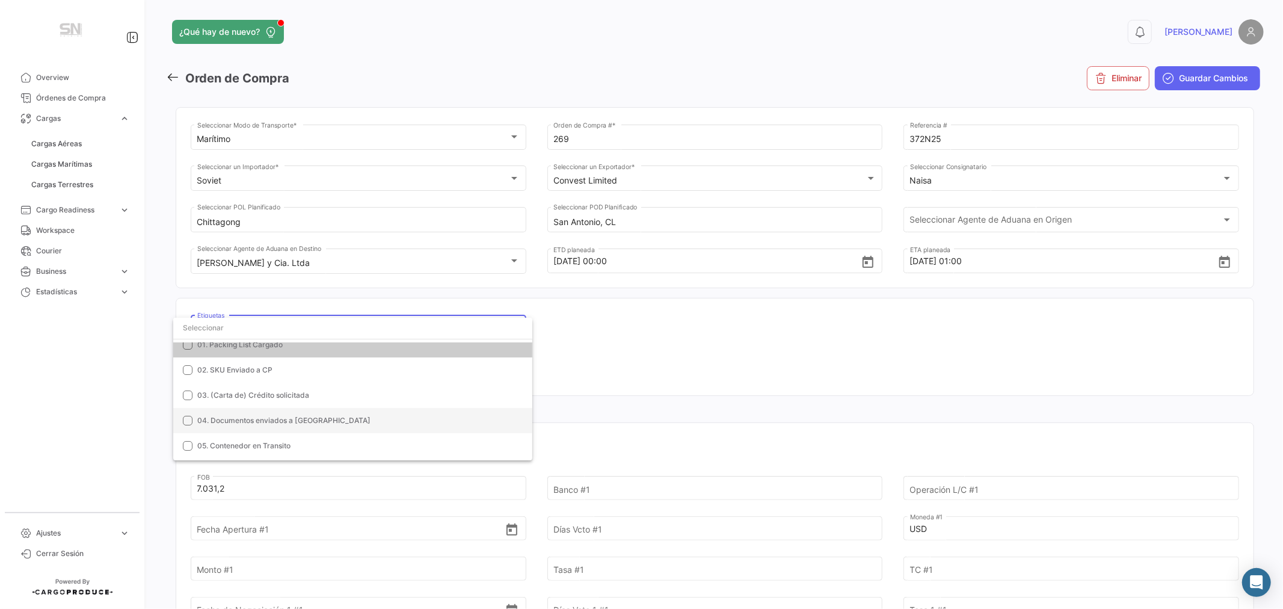
scroll to position [67, 0]
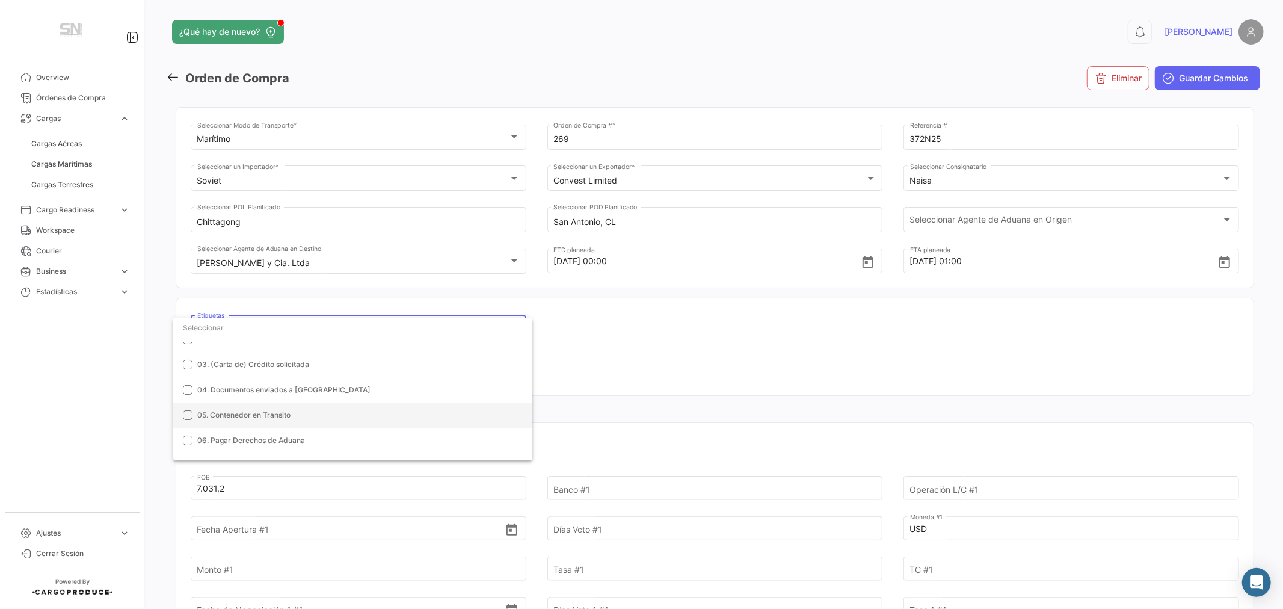
click at [244, 413] on span "05. Contenedor en Transito" at bounding box center [243, 414] width 93 height 9
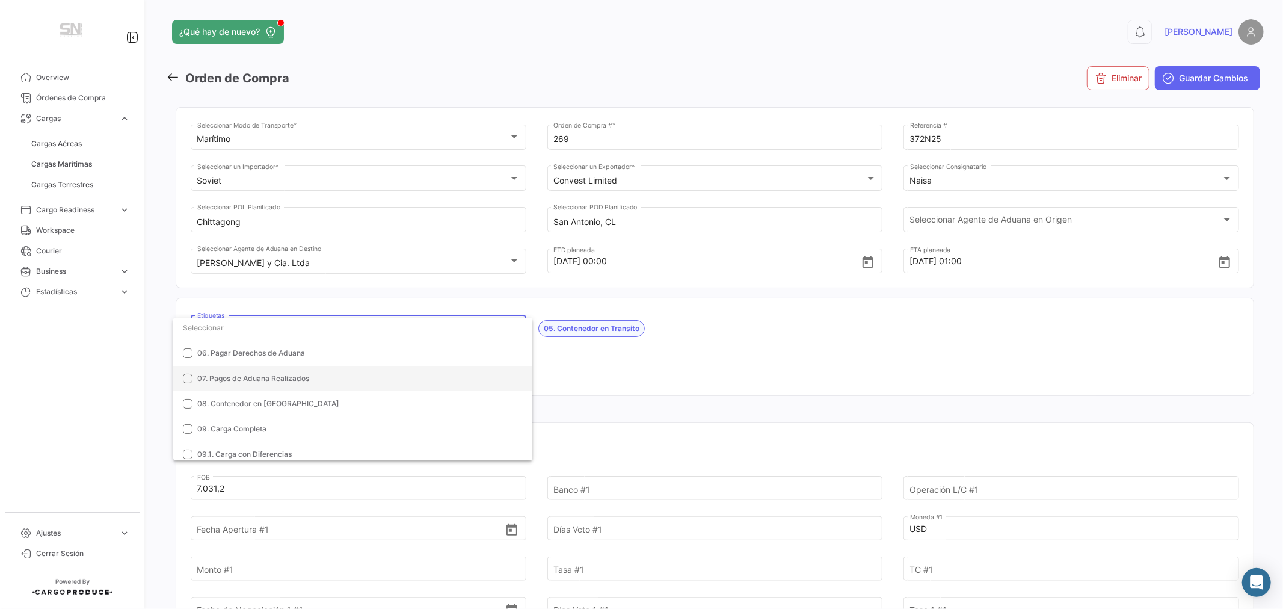
scroll to position [134, 0]
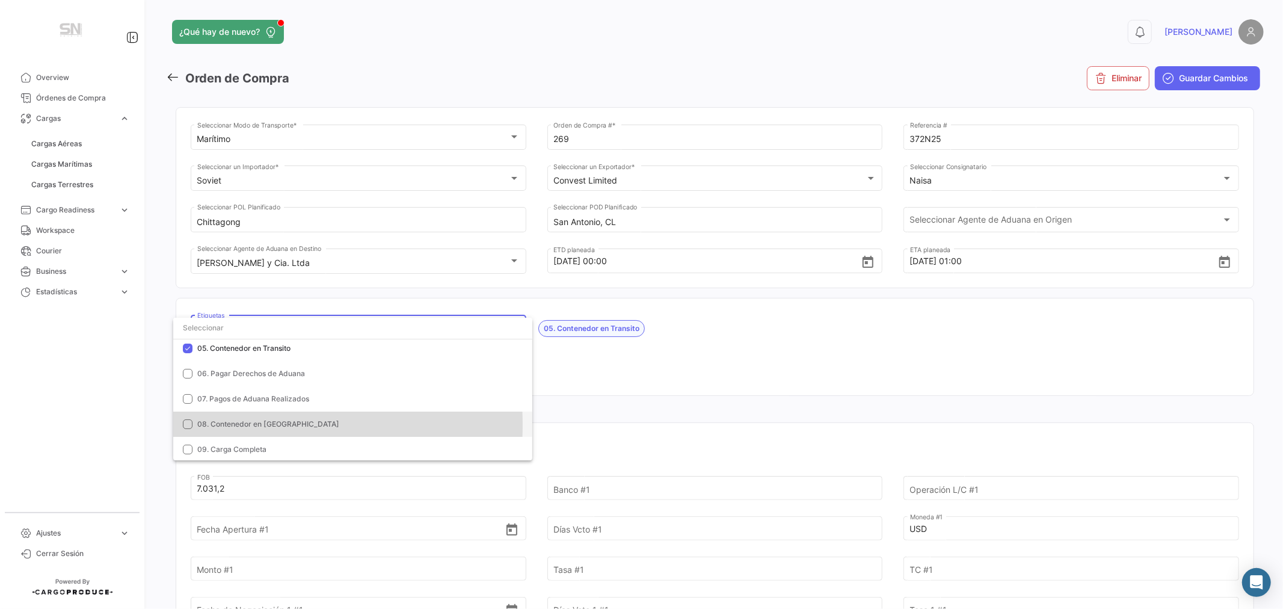
click at [209, 425] on span "08. Contenedor en [GEOGRAPHIC_DATA]" at bounding box center [268, 423] width 142 height 9
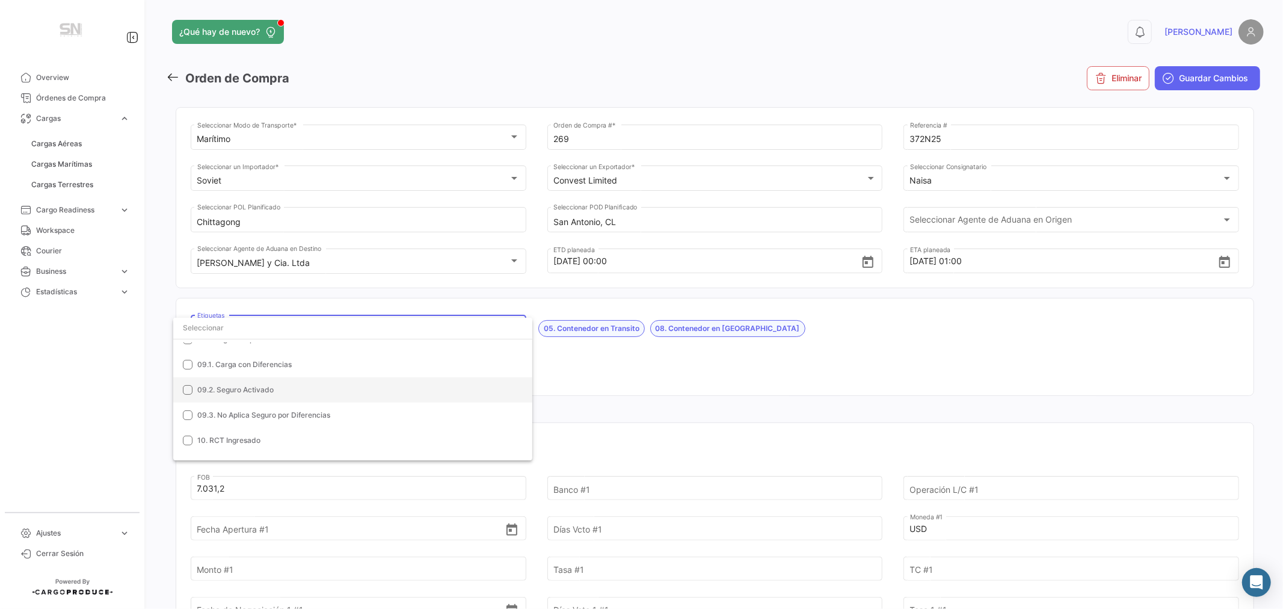
scroll to position [267, 0]
click at [230, 415] on span "10. RCT Ingresado" at bounding box center [228, 416] width 63 height 9
click at [640, 359] on div at bounding box center [641, 304] width 1283 height 609
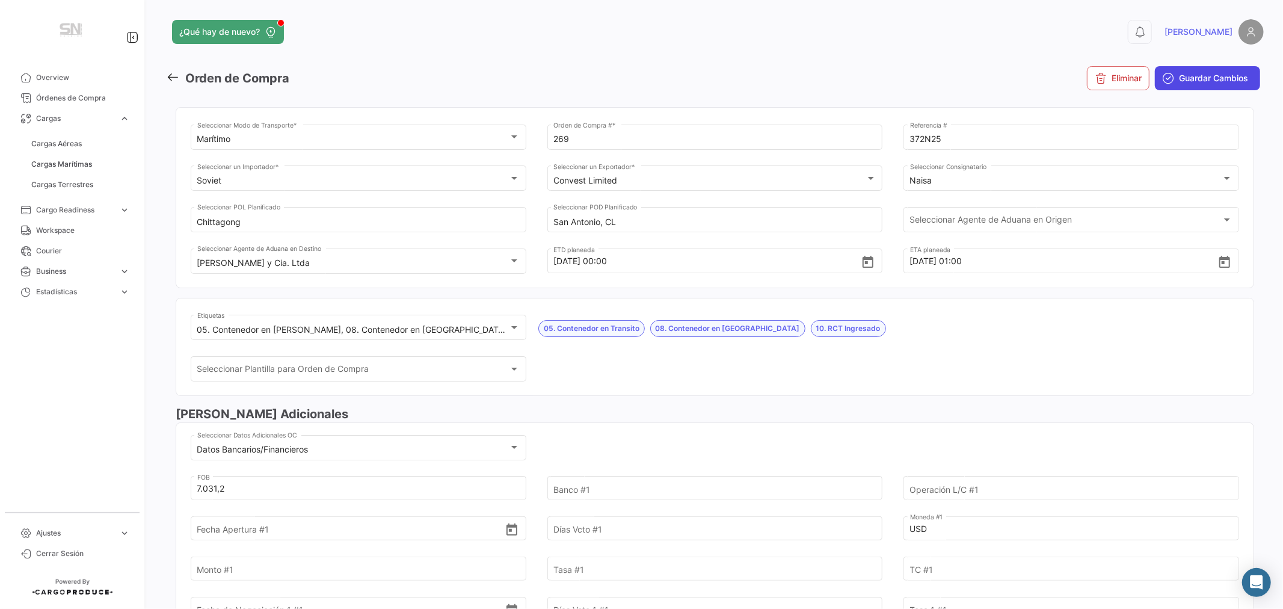
click at [1187, 79] on span "Guardar Cambios" at bounding box center [1213, 78] width 69 height 12
